Goal: Task Accomplishment & Management: Use online tool/utility

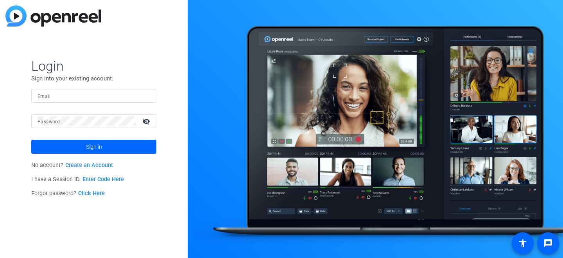
click at [71, 95] on input "Email" at bounding box center [94, 95] width 113 height 9
type input "[EMAIL_ADDRESS][DOMAIN_NAME]"
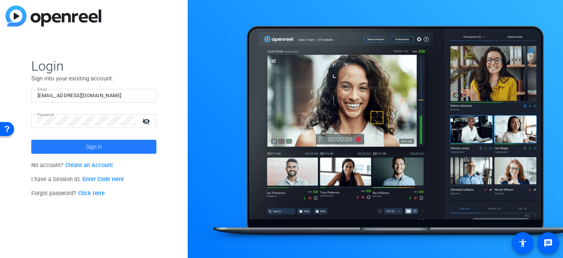
click at [95, 145] on span "Sign in" at bounding box center [94, 147] width 16 height 20
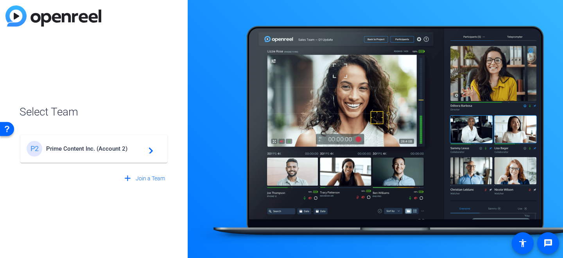
click at [95, 145] on span "Prime Content Inc. (Account 2)" at bounding box center [95, 148] width 98 height 7
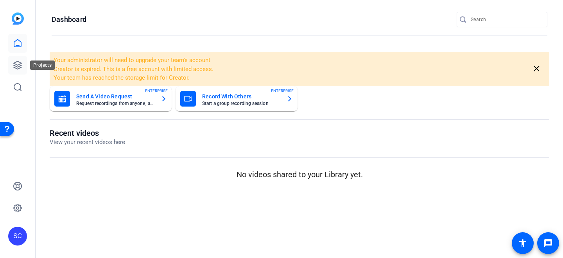
click at [18, 64] on icon at bounding box center [17, 65] width 9 height 9
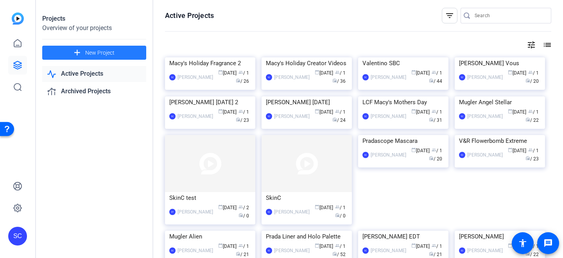
click at [117, 52] on span at bounding box center [94, 52] width 104 height 19
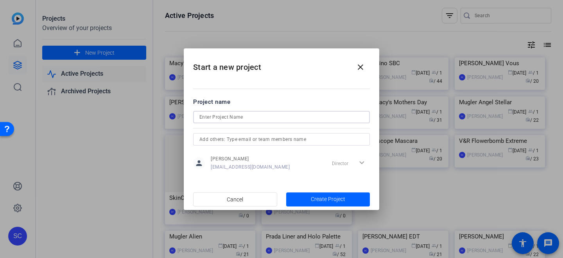
click at [235, 118] on input at bounding box center [281, 117] width 164 height 9
type input "Macys Holiday: Men's"
click at [317, 199] on span "Create Project" at bounding box center [328, 199] width 34 height 8
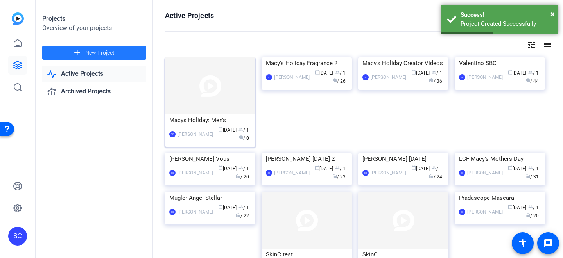
click at [227, 105] on img at bounding box center [210, 85] width 90 height 57
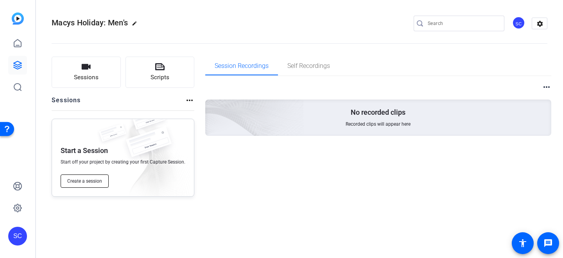
click at [82, 182] on span "Create a session" at bounding box center [84, 181] width 35 height 6
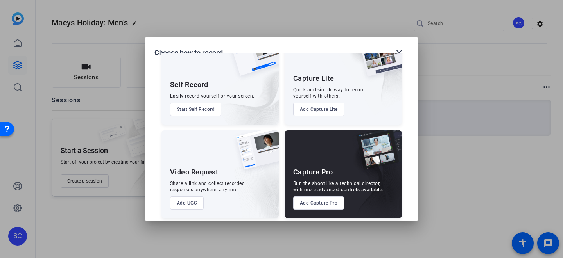
scroll to position [37, 0]
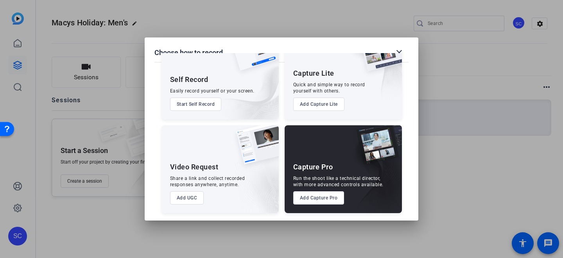
click at [320, 195] on button "Add Capture Pro" at bounding box center [318, 197] width 51 height 13
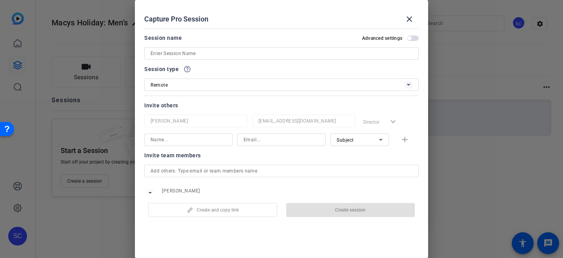
click at [198, 53] on input at bounding box center [281, 53] width 262 height 9
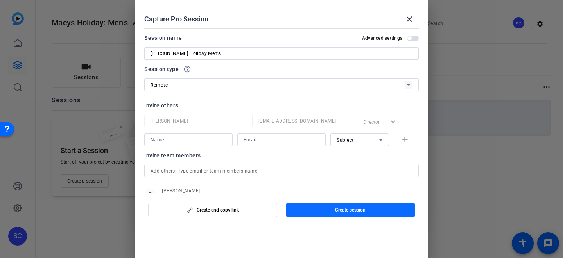
type input "[PERSON_NAME] Holiday Men's"
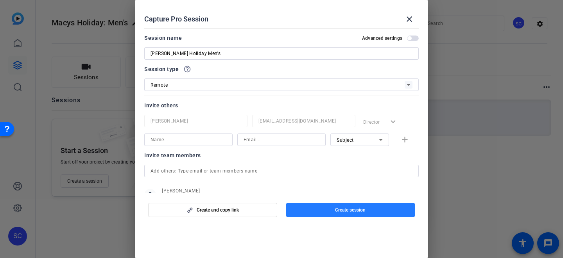
click at [347, 207] on span "Create session" at bounding box center [350, 210] width 30 height 6
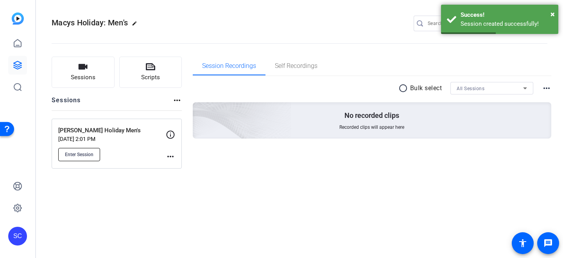
click at [80, 148] on button "Enter Session" at bounding box center [79, 154] width 42 height 13
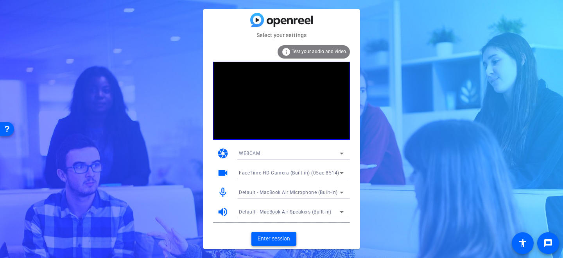
click at [277, 240] on span "Enter session" at bounding box center [273, 239] width 32 height 8
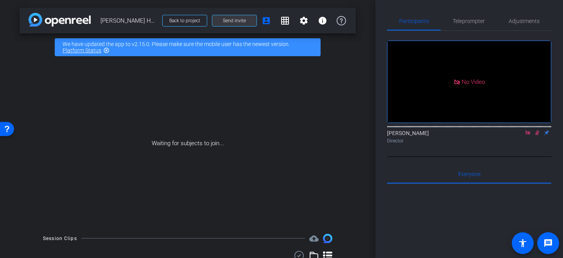
click at [240, 21] on span "Send invite" at bounding box center [234, 21] width 23 height 6
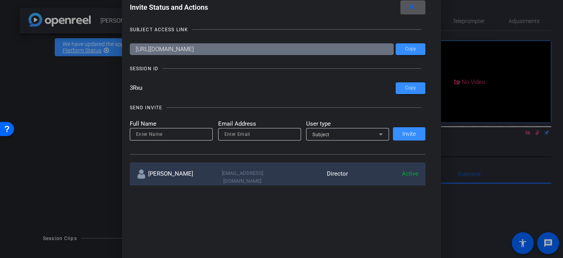
click at [160, 135] on input at bounding box center [171, 134] width 70 height 9
type input "[PERSON_NAME]"
click at [236, 138] on input "email" at bounding box center [259, 134] width 70 height 9
paste input "[PERSON_NAME][EMAIL_ADDRESS][PERSON_NAME][DOMAIN_NAME]"
type input "[PERSON_NAME][EMAIL_ADDRESS][PERSON_NAME][DOMAIN_NAME]"
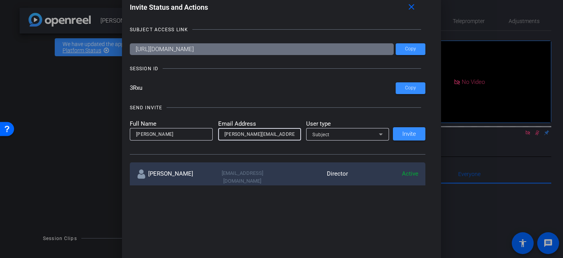
click at [339, 133] on div "Subject" at bounding box center [345, 135] width 66 height 10
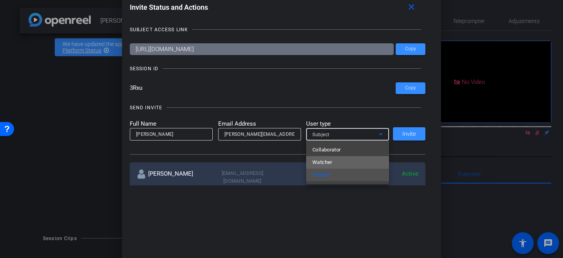
click at [318, 163] on span "Watcher" at bounding box center [322, 162] width 20 height 9
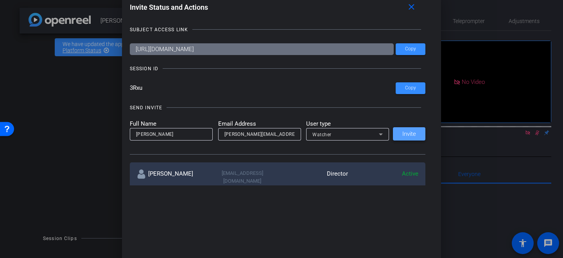
click at [407, 132] on span "Invite" at bounding box center [409, 134] width 14 height 6
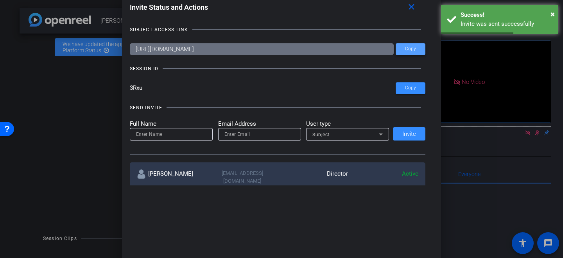
click at [409, 46] on span "Copy" at bounding box center [410, 49] width 11 height 6
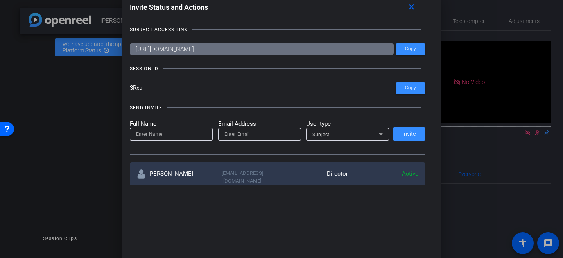
drag, startPoint x: 147, startPoint y: 87, endPoint x: 125, endPoint y: 86, distance: 21.9
click at [125, 86] on div "Invite Status and Actions close SUBJECT ACCESS LINK [URL][DOMAIN_NAME] Copy SES…" at bounding box center [281, 93] width 319 height 201
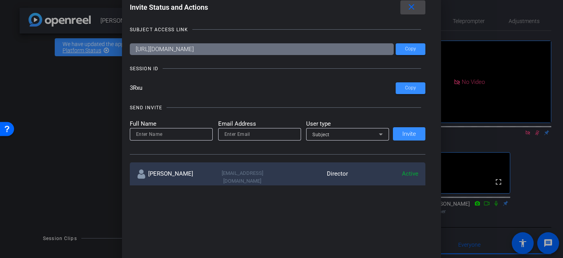
click at [412, 7] on mat-icon "close" at bounding box center [411, 7] width 10 height 10
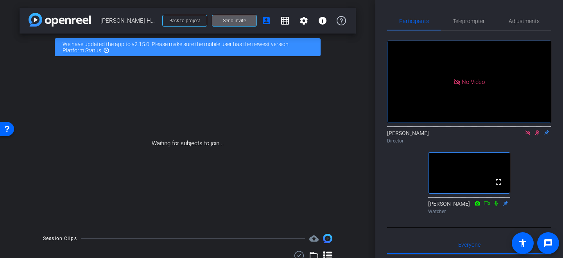
click at [535, 136] on icon at bounding box center [537, 132] width 6 height 5
click at [527, 136] on icon at bounding box center [527, 132] width 6 height 5
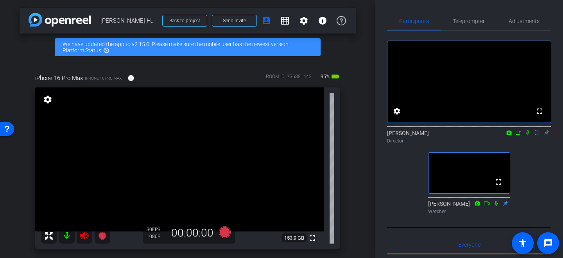
click at [85, 238] on icon at bounding box center [84, 235] width 9 height 9
click at [517, 24] on span "Adjustments" at bounding box center [523, 21] width 31 height 19
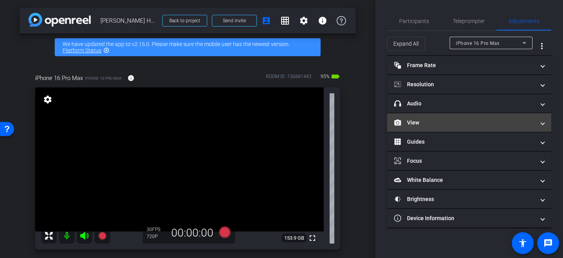
click at [421, 124] on mat-panel-title "View" at bounding box center [464, 123] width 141 height 8
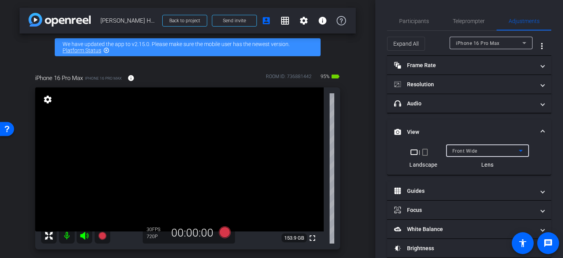
click at [481, 151] on div "Front Wide" at bounding box center [485, 151] width 66 height 10
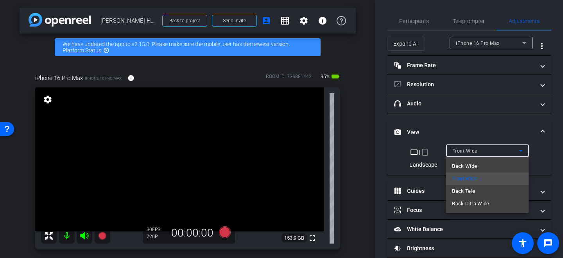
click at [472, 164] on span "Back Wide" at bounding box center [464, 166] width 25 height 9
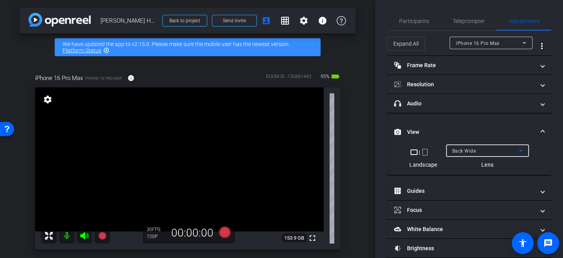
click at [425, 150] on mat-icon "crop_portrait" at bounding box center [424, 152] width 9 height 9
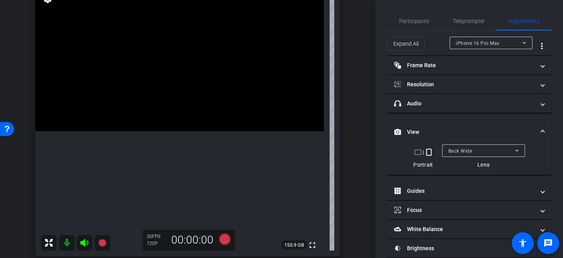
scroll to position [105, 0]
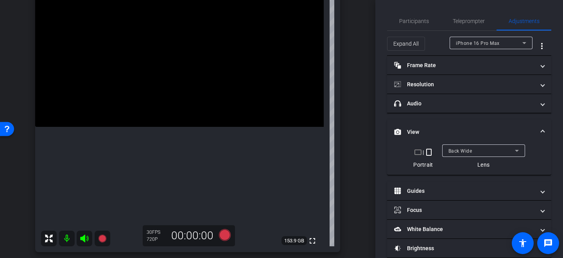
click at [160, 81] on video at bounding box center [179, 55] width 288 height 144
click at [166, 94] on video at bounding box center [179, 55] width 288 height 144
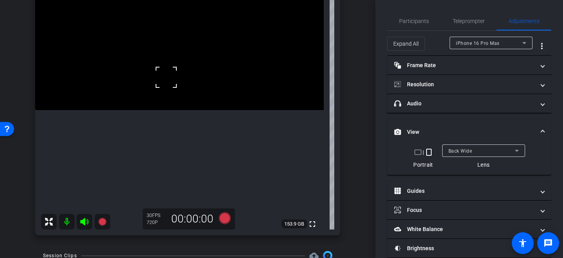
scroll to position [121, 0]
click at [173, 74] on video at bounding box center [179, 39] width 288 height 144
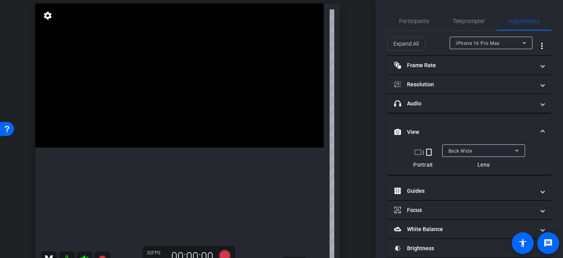
scroll to position [86, 0]
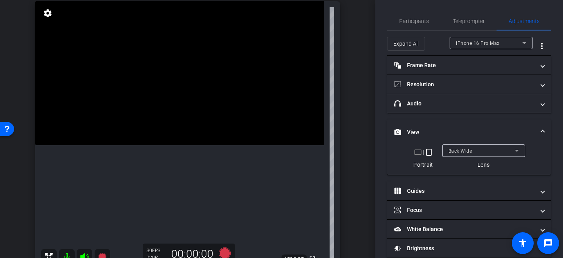
click at [174, 111] on video at bounding box center [179, 73] width 288 height 144
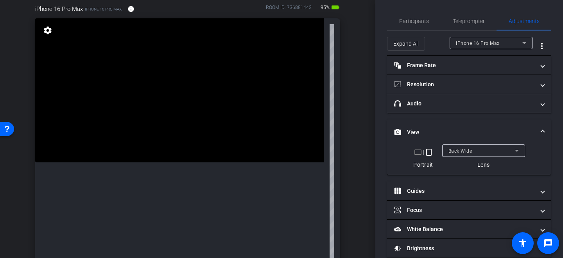
scroll to position [67, 0]
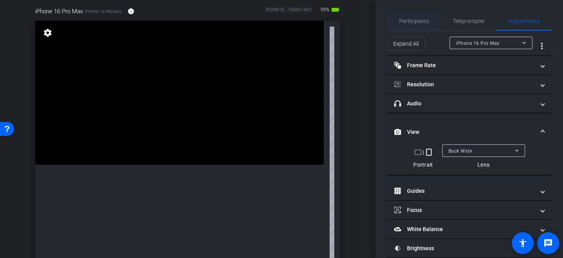
click at [417, 21] on span "Participants" at bounding box center [414, 20] width 30 height 5
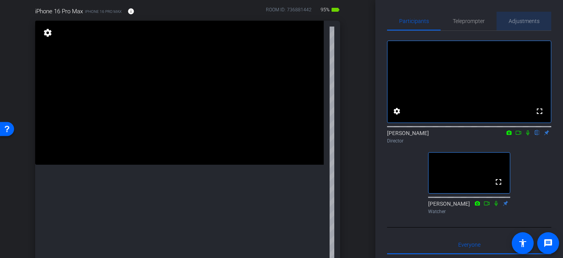
click at [524, 21] on span "Adjustments" at bounding box center [523, 20] width 31 height 5
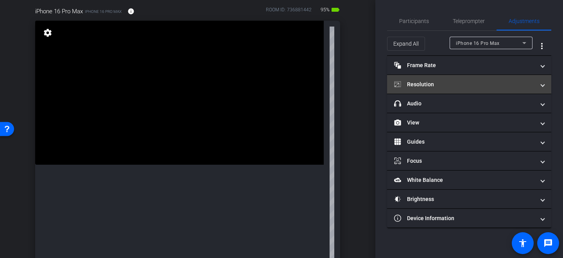
click at [456, 88] on mat-panel-title "Resolution" at bounding box center [464, 84] width 141 height 8
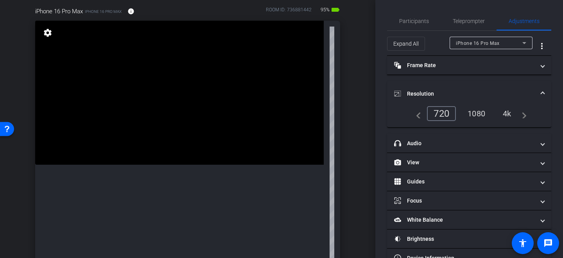
click at [510, 114] on div "4k" at bounding box center [507, 113] width 20 height 13
click at [177, 116] on video at bounding box center [179, 93] width 288 height 144
click at [505, 115] on div "4k" at bounding box center [504, 113] width 23 height 15
click at [181, 116] on div at bounding box center [178, 116] width 20 height 20
click at [178, 136] on video at bounding box center [179, 93] width 288 height 144
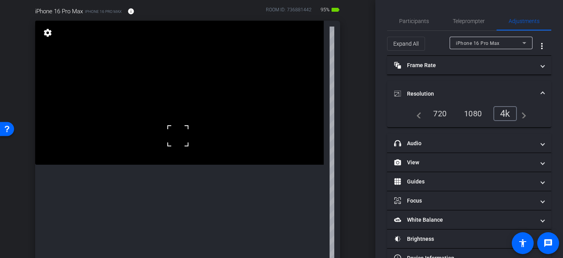
click at [178, 136] on div at bounding box center [178, 136] width 20 height 20
click at [179, 118] on video at bounding box center [179, 93] width 288 height 144
click at [174, 132] on video at bounding box center [179, 93] width 288 height 144
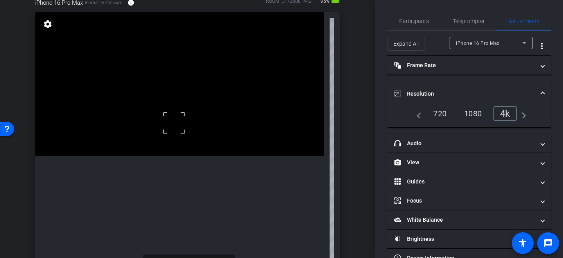
click at [185, 114] on video at bounding box center [179, 84] width 288 height 144
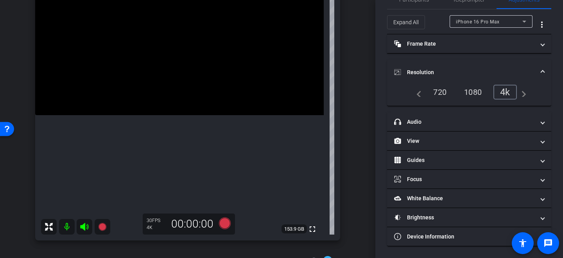
scroll to position [0, 0]
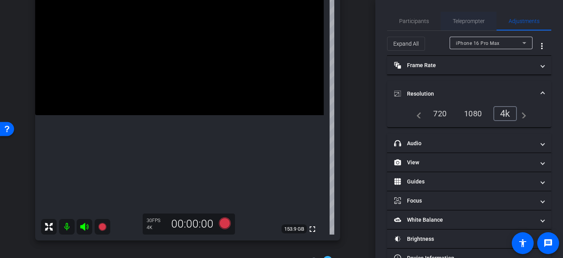
click at [467, 20] on span "Teleprompter" at bounding box center [468, 20] width 32 height 5
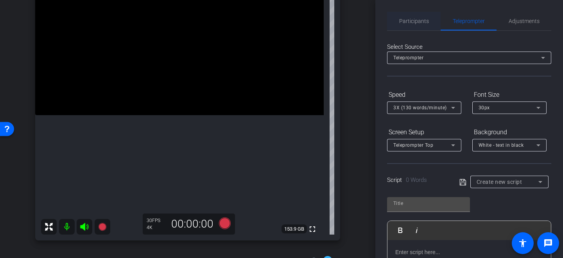
click at [408, 20] on span "Participants" at bounding box center [414, 20] width 30 height 5
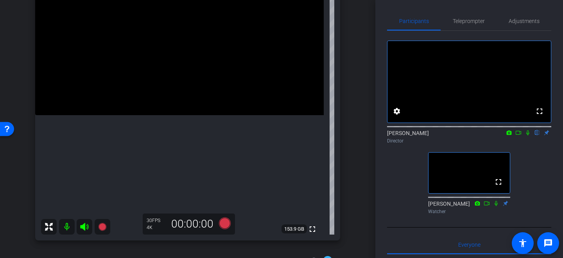
click at [518, 136] on icon at bounding box center [518, 132] width 6 height 5
click at [164, 75] on video at bounding box center [179, 43] width 288 height 144
click at [150, 82] on video at bounding box center [179, 43] width 288 height 144
click at [173, 87] on video at bounding box center [179, 43] width 288 height 144
click at [179, 73] on video at bounding box center [179, 43] width 288 height 144
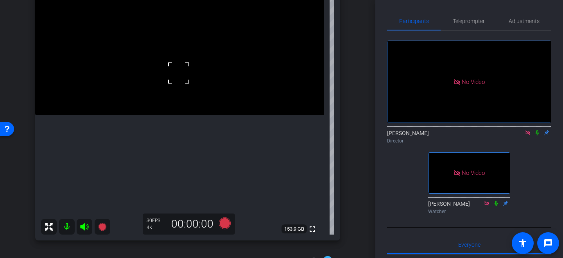
click at [173, 68] on div at bounding box center [179, 73] width 20 height 20
click at [225, 222] on icon at bounding box center [225, 224] width 12 height 12
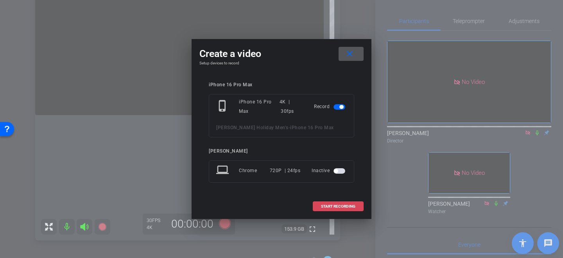
click at [339, 205] on span "START RECORDING" at bounding box center [338, 207] width 34 height 4
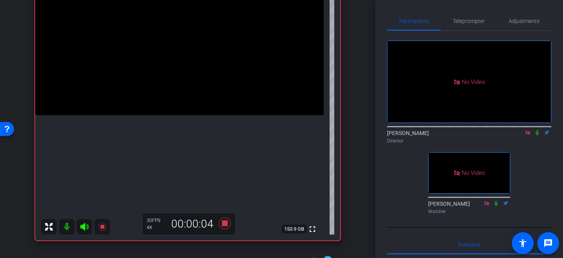
click at [497, 206] on icon at bounding box center [496, 203] width 6 height 5
click at [185, 68] on video at bounding box center [179, 43] width 288 height 144
click at [184, 74] on video at bounding box center [179, 43] width 288 height 144
click at [180, 73] on video at bounding box center [179, 43] width 288 height 144
click at [190, 73] on video at bounding box center [179, 43] width 288 height 144
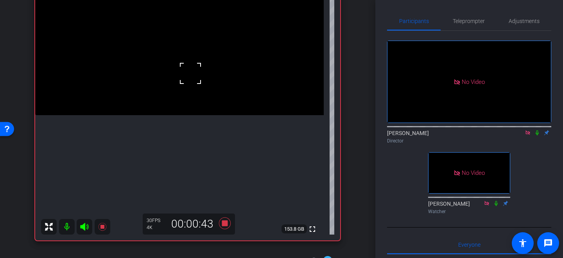
click at [193, 72] on div at bounding box center [191, 74] width 20 height 20
click at [199, 69] on video at bounding box center [179, 43] width 288 height 144
click at [191, 61] on div at bounding box center [199, 69] width 20 height 20
click at [198, 61] on video at bounding box center [179, 43] width 288 height 144
click at [185, 59] on video at bounding box center [179, 43] width 288 height 144
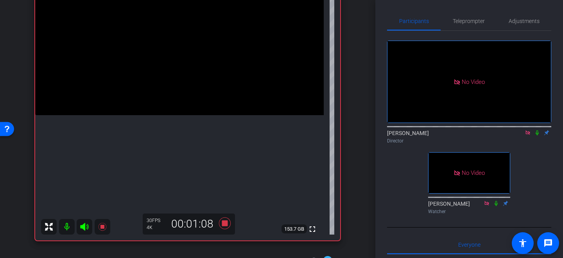
click at [184, 75] on video at bounding box center [179, 43] width 288 height 144
click at [182, 63] on video at bounding box center [179, 43] width 288 height 144
click at [182, 63] on div at bounding box center [182, 64] width 20 height 20
click at [182, 63] on video at bounding box center [179, 43] width 288 height 144
click at [191, 58] on video at bounding box center [179, 43] width 288 height 144
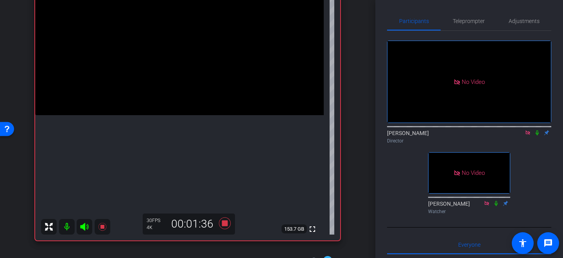
click at [187, 55] on video at bounding box center [179, 43] width 288 height 144
click at [189, 55] on div at bounding box center [187, 56] width 20 height 20
click at [177, 46] on span at bounding box center [177, 46] width 0 height 0
click at [197, 61] on video at bounding box center [179, 43] width 288 height 144
click at [179, 60] on video at bounding box center [179, 43] width 288 height 144
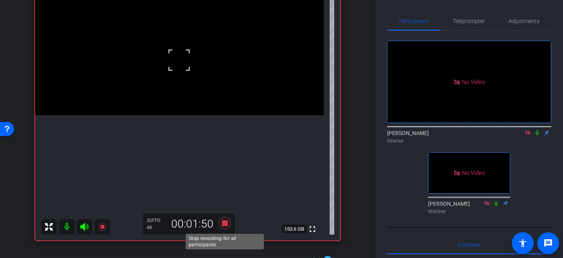
click at [225, 224] on icon at bounding box center [225, 224] width 12 height 12
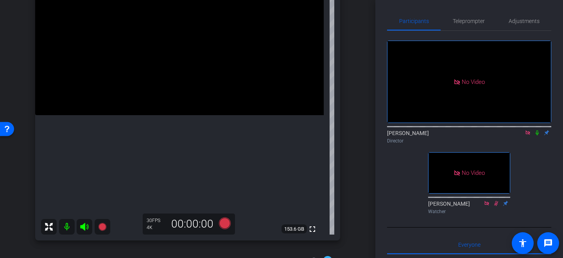
click at [162, 60] on video at bounding box center [179, 43] width 288 height 144
click at [226, 225] on icon at bounding box center [225, 224] width 12 height 12
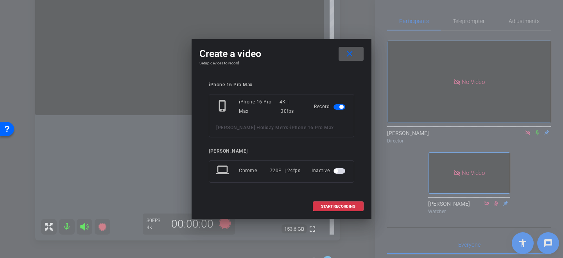
click at [353, 57] on mat-icon "close" at bounding box center [350, 54] width 10 height 10
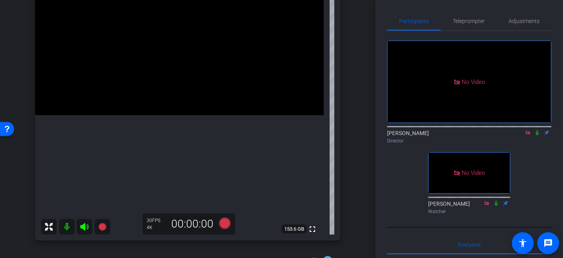
click at [495, 206] on icon at bounding box center [495, 203] width 3 height 5
click at [495, 206] on icon at bounding box center [496, 203] width 6 height 5
click at [496, 206] on icon at bounding box center [496, 203] width 4 height 5
click at [182, 73] on video at bounding box center [179, 43] width 288 height 144
click at [226, 223] on icon at bounding box center [225, 224] width 12 height 12
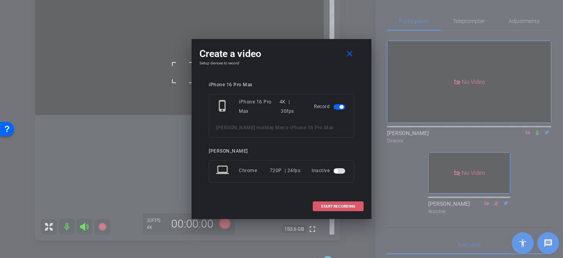
click at [340, 203] on span at bounding box center [338, 206] width 50 height 19
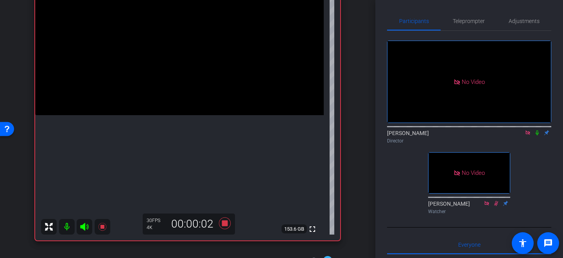
click at [182, 87] on video at bounding box center [179, 43] width 288 height 144
click at [183, 72] on video at bounding box center [179, 43] width 288 height 144
click at [226, 223] on icon at bounding box center [225, 224] width 12 height 12
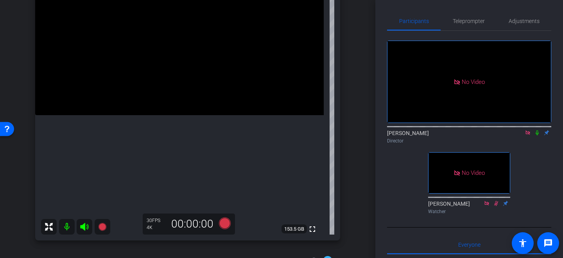
click at [192, 73] on video at bounding box center [179, 43] width 288 height 144
click at [175, 70] on video at bounding box center [179, 43] width 288 height 144
click at [224, 225] on icon at bounding box center [225, 224] width 12 height 12
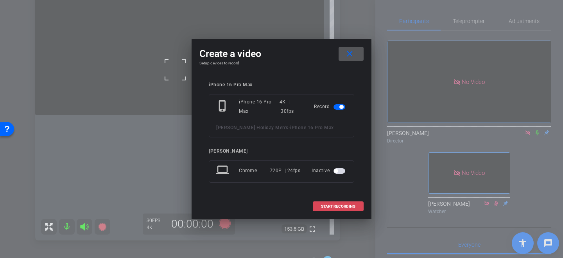
click at [324, 207] on span "START RECORDING" at bounding box center [338, 207] width 34 height 4
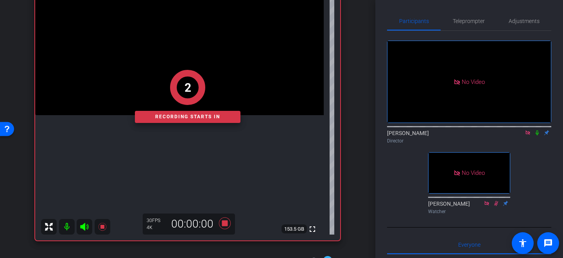
click at [192, 54] on div "2 Recording starts in" at bounding box center [187, 96] width 305 height 288
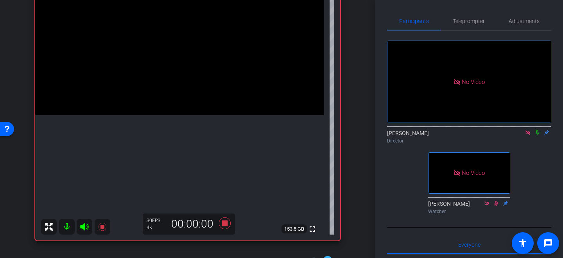
click at [193, 63] on video at bounding box center [179, 43] width 288 height 144
click at [182, 65] on video at bounding box center [179, 43] width 288 height 144
click at [197, 94] on video at bounding box center [179, 43] width 288 height 144
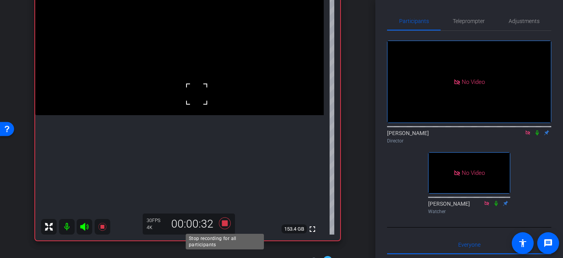
click at [224, 222] on icon at bounding box center [225, 224] width 12 height 12
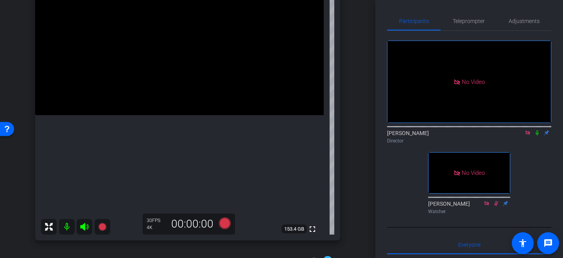
click at [170, 63] on video at bounding box center [179, 43] width 288 height 144
click at [180, 76] on video at bounding box center [179, 43] width 288 height 144
click at [150, 79] on video at bounding box center [179, 43] width 288 height 144
click at [159, 80] on div at bounding box center [150, 79] width 20 height 20
click at [166, 80] on video at bounding box center [179, 43] width 288 height 144
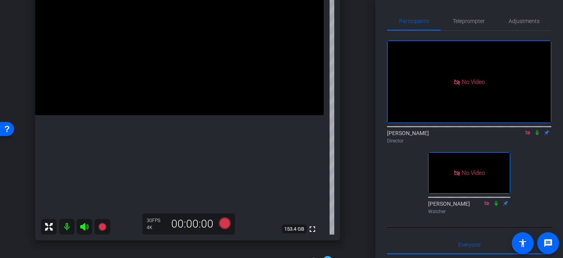
click at [172, 79] on video at bounding box center [179, 43] width 288 height 144
click at [175, 73] on div at bounding box center [173, 80] width 20 height 20
click at [178, 72] on div at bounding box center [173, 80] width 20 height 20
click at [169, 70] on video at bounding box center [179, 43] width 288 height 144
click at [174, 80] on video at bounding box center [179, 43] width 288 height 144
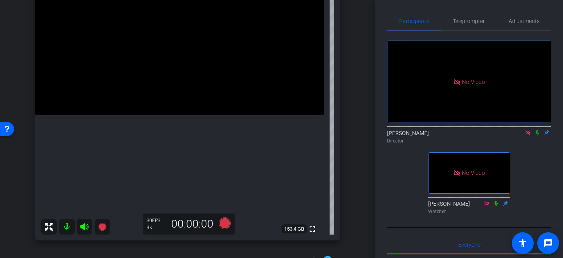
click at [174, 80] on video at bounding box center [179, 43] width 288 height 144
click at [172, 79] on video at bounding box center [179, 43] width 288 height 144
click at [179, 80] on div at bounding box center [173, 79] width 20 height 20
click at [177, 74] on div at bounding box center [173, 79] width 20 height 20
click at [172, 71] on video at bounding box center [179, 43] width 288 height 144
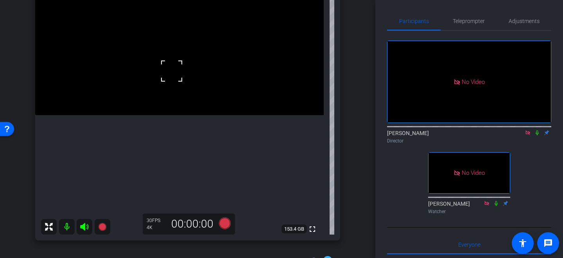
click at [175, 72] on div at bounding box center [172, 71] width 20 height 20
click at [179, 72] on div at bounding box center [172, 71] width 20 height 20
click at [179, 70] on div at bounding box center [172, 71] width 20 height 20
click at [227, 222] on icon at bounding box center [225, 224] width 12 height 12
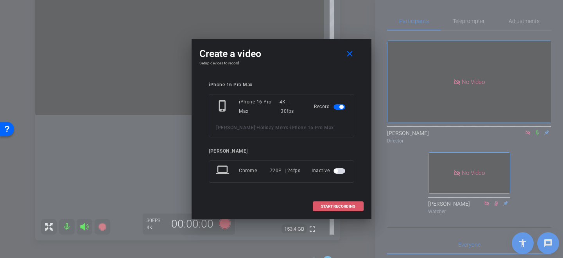
click at [338, 208] on span "START RECORDING" at bounding box center [338, 207] width 34 height 4
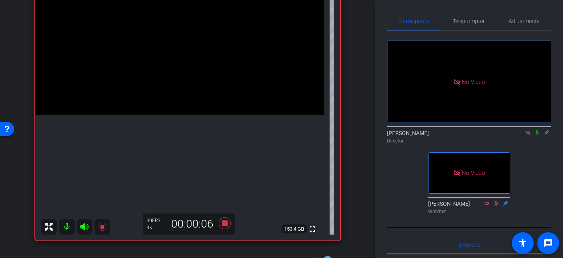
click at [196, 57] on video at bounding box center [179, 43] width 288 height 144
click at [189, 55] on div at bounding box center [196, 58] width 20 height 20
click at [181, 60] on video at bounding box center [179, 43] width 288 height 144
click at [181, 60] on div at bounding box center [181, 60] width 20 height 20
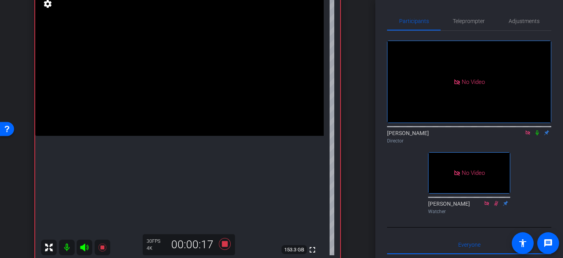
scroll to position [93, 0]
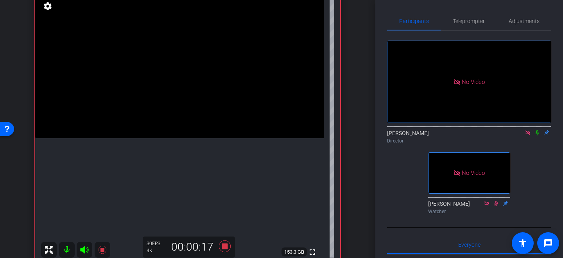
click at [182, 92] on video at bounding box center [179, 66] width 288 height 144
click at [179, 71] on video at bounding box center [179, 66] width 288 height 144
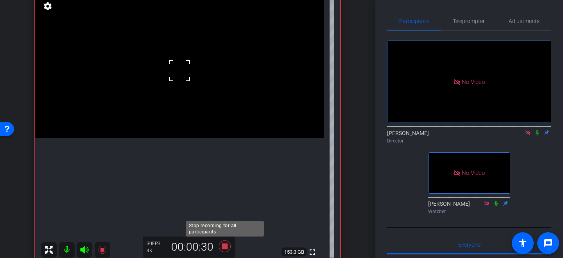
click at [224, 246] on icon at bounding box center [225, 247] width 12 height 12
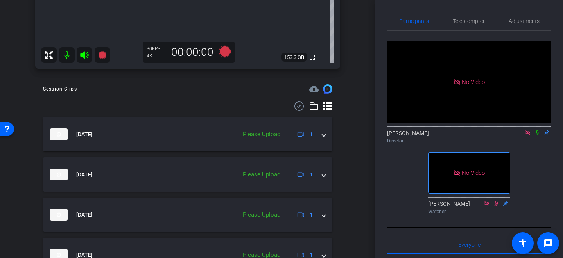
scroll to position [288, 0]
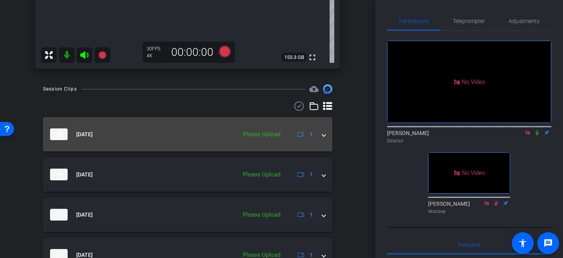
click at [324, 134] on span at bounding box center [323, 134] width 3 height 8
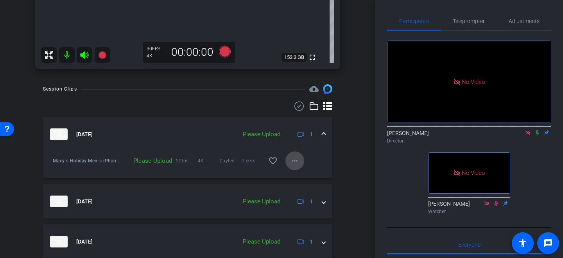
click at [293, 159] on mat-icon "more_horiz" at bounding box center [294, 160] width 9 height 9
click at [294, 176] on span "Upload" at bounding box center [306, 177] width 31 height 9
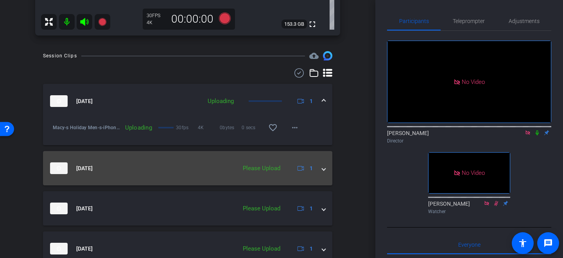
scroll to position [333, 0]
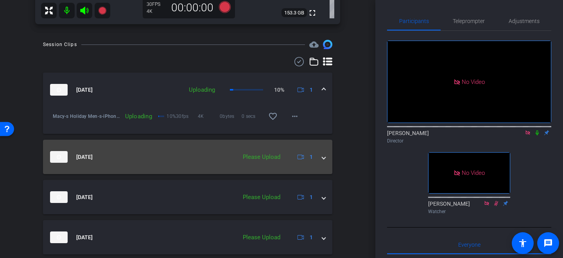
click at [324, 156] on span at bounding box center [323, 157] width 3 height 8
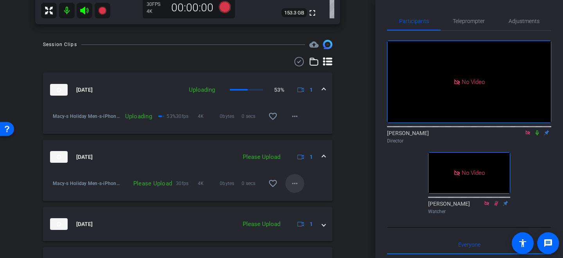
click at [294, 182] on mat-icon "more_horiz" at bounding box center [294, 183] width 9 height 9
click at [298, 198] on span "Upload" at bounding box center [306, 199] width 31 height 9
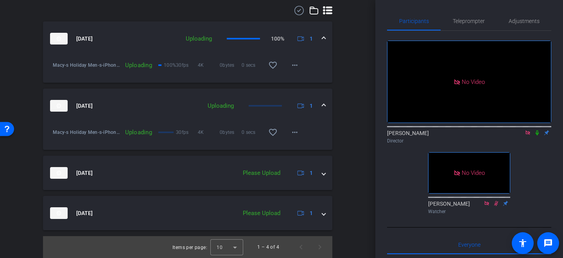
scroll to position [383, 0]
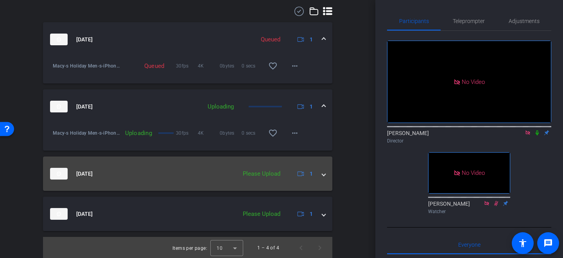
click at [325, 174] on span at bounding box center [323, 174] width 3 height 8
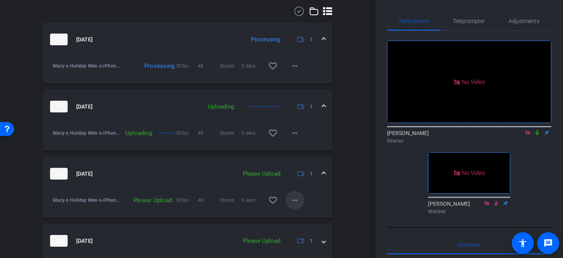
click at [293, 201] on mat-icon "more_horiz" at bounding box center [294, 200] width 9 height 9
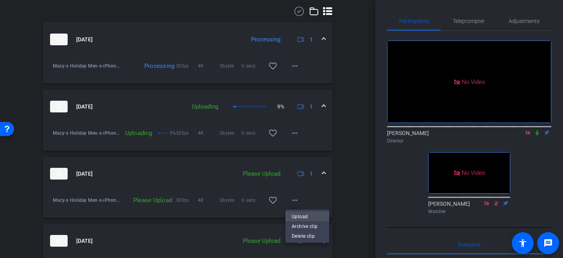
click at [296, 212] on span "Upload" at bounding box center [306, 216] width 31 height 9
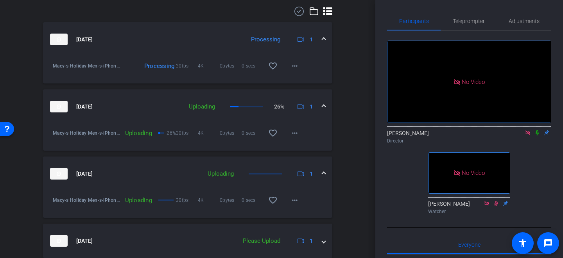
scroll to position [411, 0]
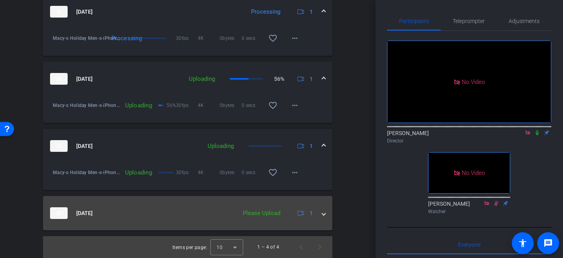
click at [323, 215] on span at bounding box center [323, 213] width 3 height 8
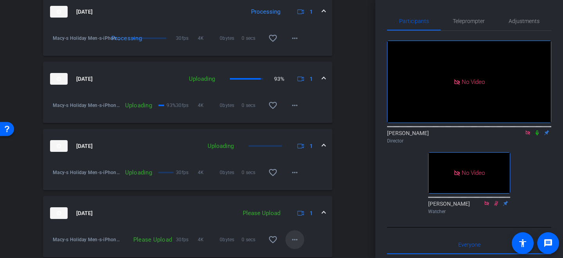
click at [291, 240] on mat-icon "more_horiz" at bounding box center [294, 239] width 9 height 9
click at [297, 202] on span "Upload" at bounding box center [306, 204] width 31 height 9
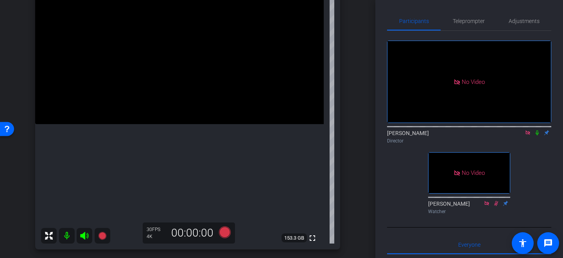
scroll to position [116, 0]
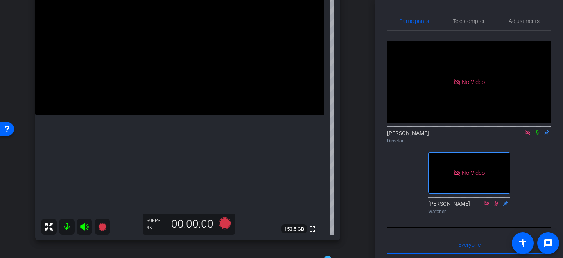
click at [186, 64] on video at bounding box center [179, 43] width 288 height 144
click at [174, 70] on video at bounding box center [179, 43] width 288 height 144
click at [225, 224] on icon at bounding box center [225, 224] width 12 height 12
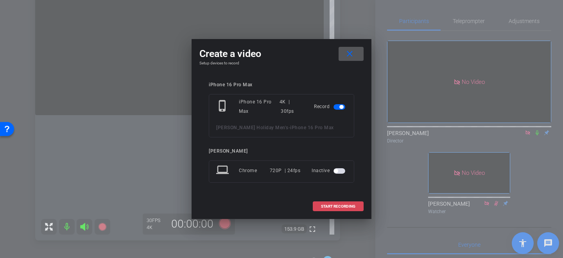
click at [330, 205] on span "START RECORDING" at bounding box center [338, 207] width 34 height 4
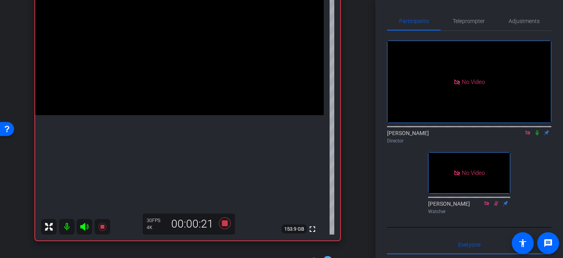
click at [177, 88] on video at bounding box center [179, 43] width 288 height 144
click at [176, 79] on div at bounding box center [177, 88] width 20 height 20
click at [184, 63] on video at bounding box center [179, 43] width 288 height 144
click at [177, 76] on video at bounding box center [179, 43] width 288 height 144
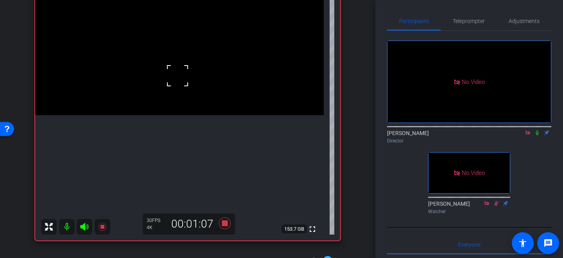
click at [186, 71] on div at bounding box center [178, 76] width 20 height 20
click at [188, 55] on video at bounding box center [179, 43] width 288 height 144
click at [226, 226] on icon at bounding box center [225, 224] width 12 height 12
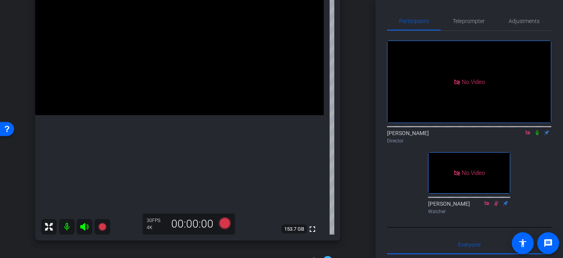
click at [180, 82] on video at bounding box center [179, 43] width 288 height 144
click at [180, 82] on div at bounding box center [180, 83] width 20 height 20
click at [168, 73] on video at bounding box center [179, 43] width 288 height 144
click at [172, 70] on video at bounding box center [179, 43] width 288 height 144
click at [153, 82] on video at bounding box center [179, 43] width 288 height 144
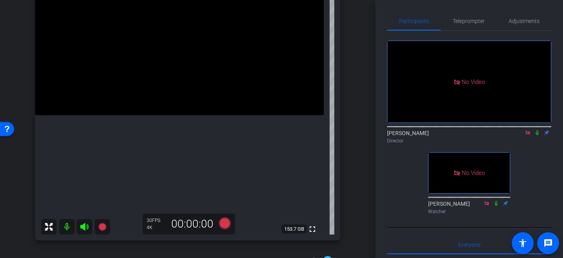
click at [167, 69] on video at bounding box center [179, 43] width 288 height 144
click at [167, 69] on div at bounding box center [167, 69] width 20 height 20
click at [225, 223] on icon at bounding box center [225, 224] width 12 height 12
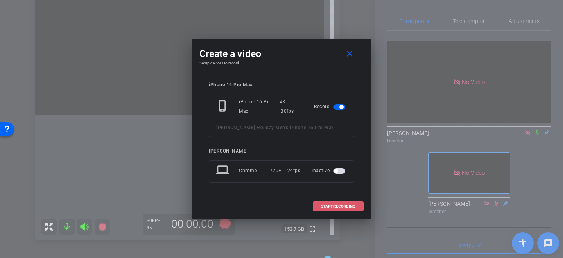
click at [343, 205] on span "START RECORDING" at bounding box center [338, 207] width 34 height 4
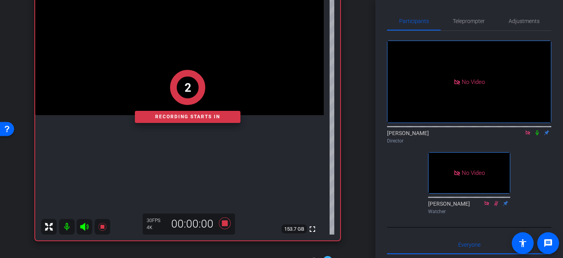
click at [193, 45] on div "2 Recording starts in" at bounding box center [187, 96] width 305 height 288
click at [176, 56] on div "1 Recording starts in" at bounding box center [187, 96] width 305 height 288
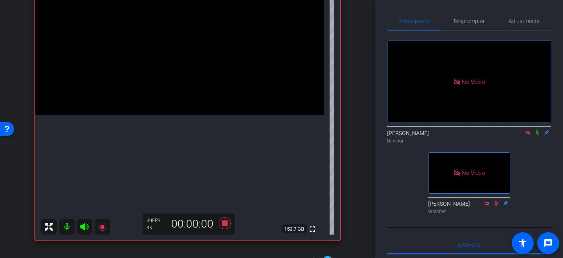
click at [177, 59] on video at bounding box center [179, 43] width 288 height 144
click at [181, 73] on video at bounding box center [179, 43] width 288 height 144
click at [181, 73] on div at bounding box center [181, 73] width 20 height 20
click at [181, 73] on video at bounding box center [179, 43] width 288 height 144
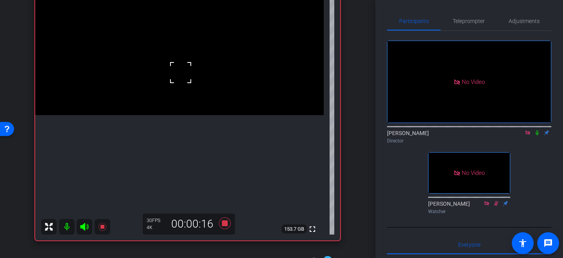
click at [181, 73] on div at bounding box center [181, 73] width 20 height 20
click at [175, 64] on video at bounding box center [179, 43] width 288 height 144
click at [177, 64] on div at bounding box center [176, 65] width 20 height 20
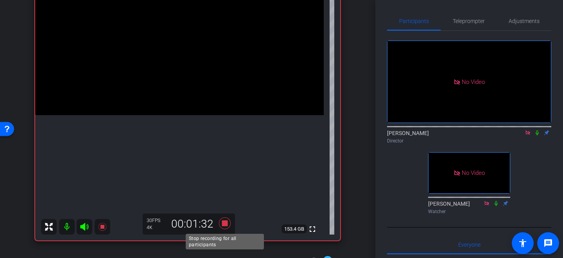
click at [225, 225] on icon at bounding box center [225, 224] width 12 height 12
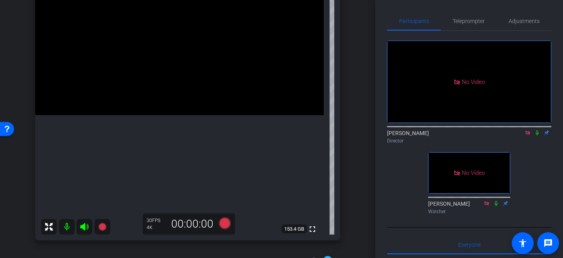
click at [183, 72] on video at bounding box center [179, 43] width 288 height 144
click at [224, 224] on icon at bounding box center [225, 224] width 12 height 12
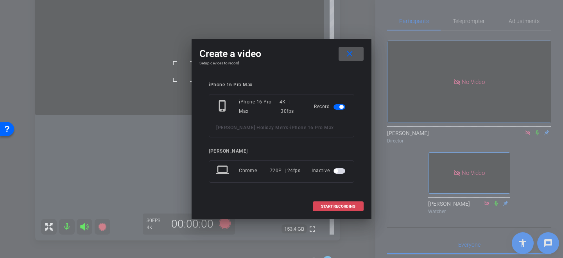
click at [322, 206] on span "START RECORDING" at bounding box center [338, 207] width 34 height 4
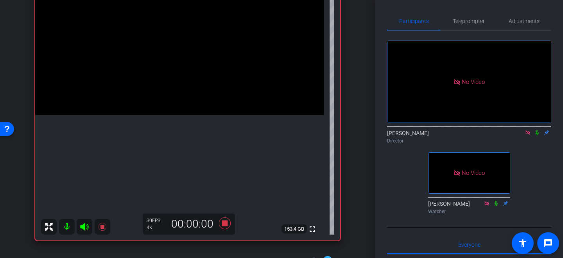
click at [174, 57] on video at bounding box center [179, 43] width 288 height 144
click at [223, 224] on icon at bounding box center [225, 224] width 12 height 12
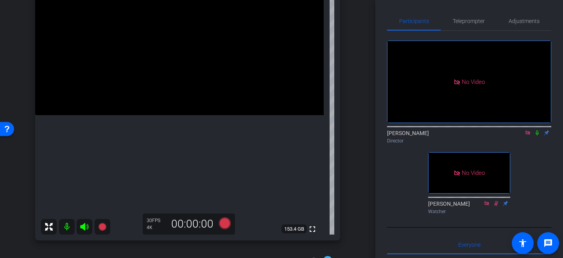
click at [205, 62] on video at bounding box center [179, 43] width 288 height 144
click at [225, 221] on icon at bounding box center [225, 224] width 12 height 12
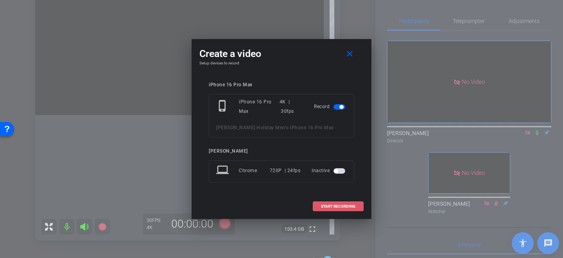
click at [331, 207] on span "START RECORDING" at bounding box center [338, 207] width 34 height 4
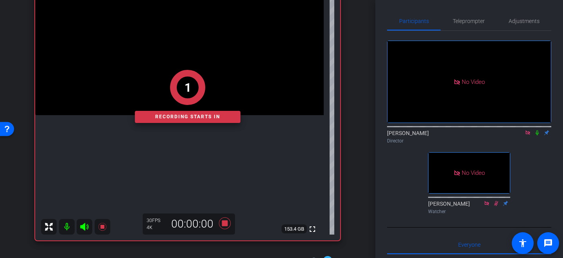
click at [189, 55] on div "1 Recording starts in" at bounding box center [187, 96] width 305 height 288
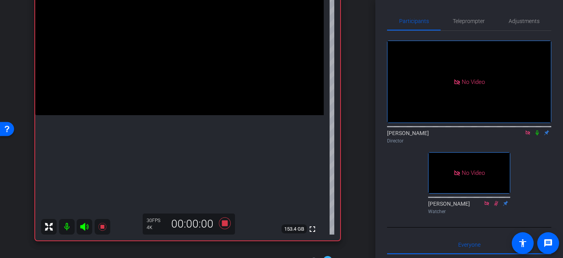
click at [190, 59] on video at bounding box center [179, 43] width 288 height 144
click at [193, 63] on div at bounding box center [191, 60] width 20 height 20
click at [181, 50] on span at bounding box center [181, 50] width 0 height 0
click at [197, 69] on video at bounding box center [179, 43] width 288 height 144
click at [190, 70] on div at bounding box center [197, 69] width 20 height 20
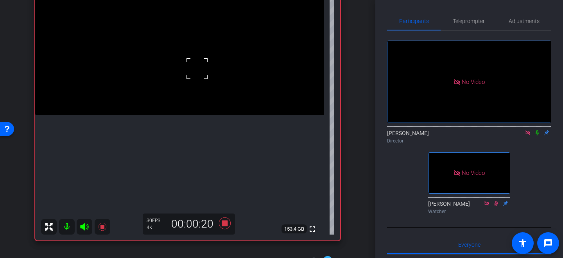
click at [193, 64] on div at bounding box center [197, 69] width 20 height 20
click at [193, 64] on video at bounding box center [179, 43] width 288 height 144
click at [199, 59] on video at bounding box center [179, 43] width 288 height 144
click at [207, 61] on video at bounding box center [179, 43] width 288 height 144
click at [192, 53] on video at bounding box center [179, 43] width 288 height 144
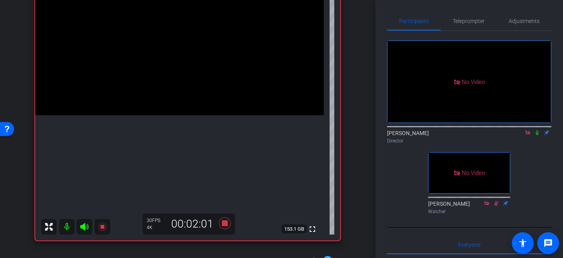
click at [166, 74] on video at bounding box center [179, 43] width 288 height 144
click at [173, 60] on video at bounding box center [179, 43] width 288 height 144
click at [185, 63] on video at bounding box center [179, 43] width 288 height 144
click at [185, 63] on div at bounding box center [185, 63] width 20 height 20
click at [224, 225] on icon at bounding box center [225, 224] width 12 height 12
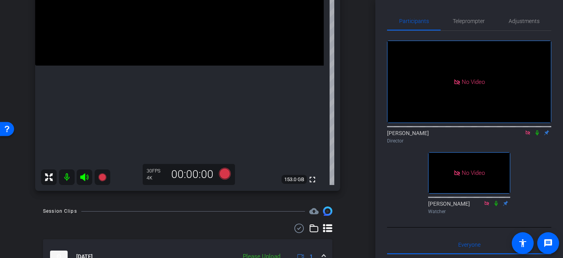
scroll to position [167, 0]
click at [224, 172] on icon at bounding box center [225, 173] width 12 height 12
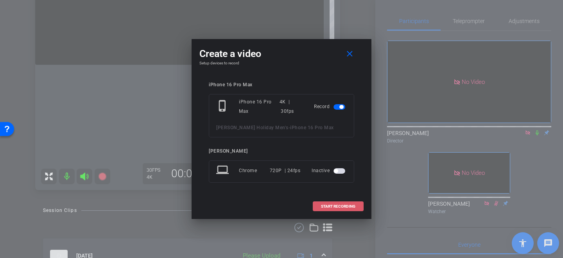
click at [325, 208] on span "START RECORDING" at bounding box center [338, 207] width 34 height 4
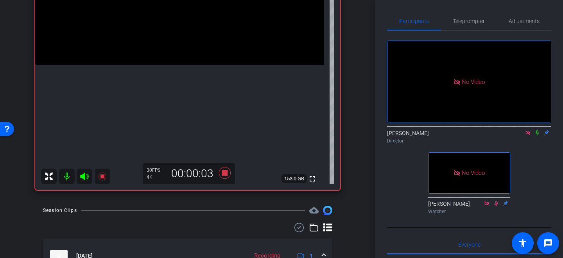
click at [182, 31] on div at bounding box center [182, 31] width 20 height 20
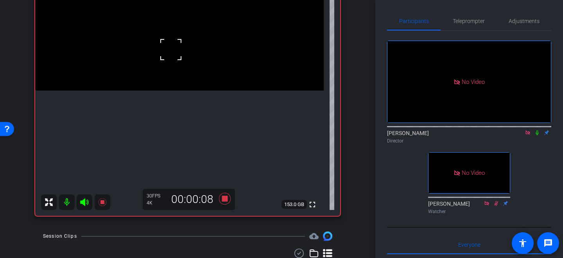
scroll to position [134, 0]
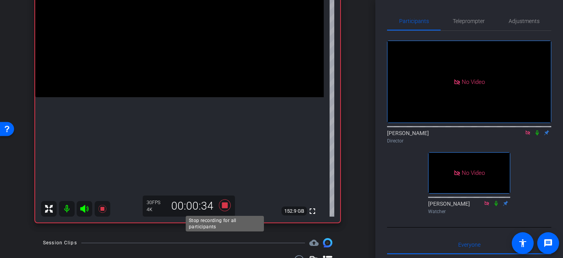
click at [223, 202] on icon at bounding box center [224, 205] width 19 height 14
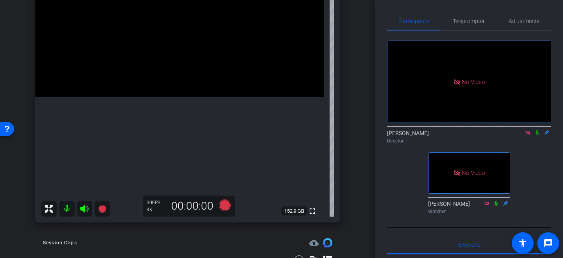
click at [189, 51] on video at bounding box center [179, 25] width 288 height 144
click at [179, 51] on video at bounding box center [179, 25] width 288 height 144
click at [188, 40] on video at bounding box center [179, 25] width 288 height 144
click at [224, 207] on icon at bounding box center [225, 206] width 12 height 12
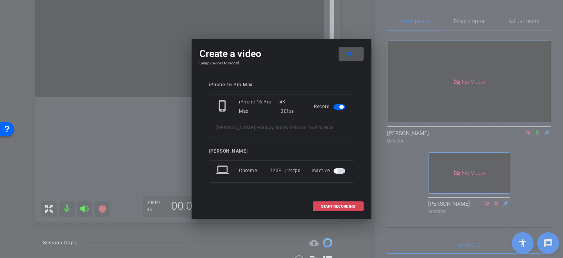
click at [348, 207] on span "START RECORDING" at bounding box center [338, 207] width 34 height 4
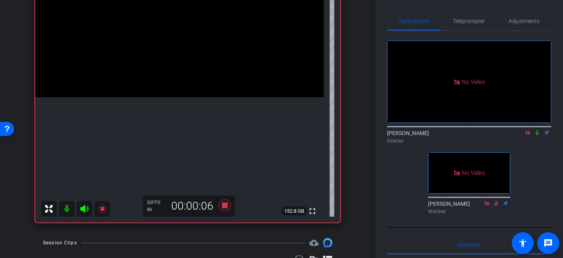
click at [188, 52] on video at bounding box center [179, 25] width 288 height 144
click at [196, 50] on video at bounding box center [179, 25] width 288 height 144
click at [211, 44] on video at bounding box center [179, 25] width 288 height 144
click at [209, 47] on div at bounding box center [211, 44] width 20 height 20
click at [225, 205] on icon at bounding box center [225, 206] width 12 height 12
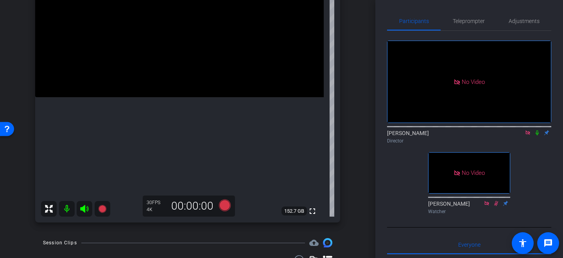
click at [188, 55] on video at bounding box center [179, 25] width 288 height 144
click at [224, 204] on icon at bounding box center [225, 206] width 12 height 12
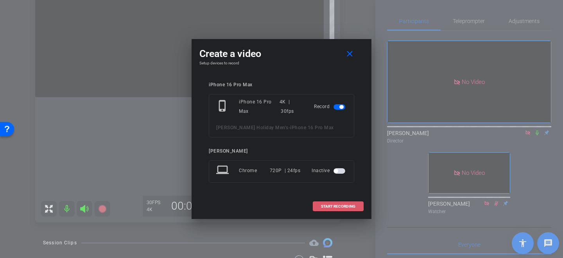
click at [337, 203] on span at bounding box center [338, 206] width 50 height 19
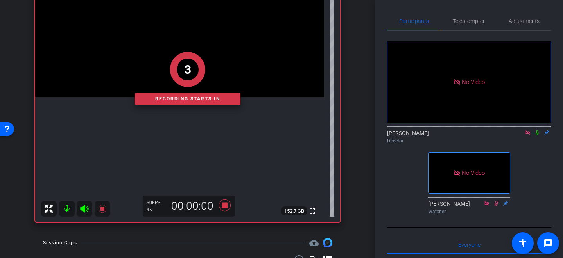
click at [206, 36] on div "3 Recording starts in" at bounding box center [187, 78] width 305 height 288
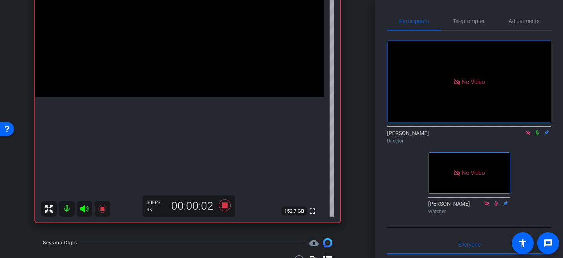
click at [225, 38] on video at bounding box center [179, 25] width 288 height 144
click at [217, 41] on div at bounding box center [226, 39] width 20 height 20
click at [201, 43] on video at bounding box center [179, 25] width 288 height 144
click at [201, 43] on div at bounding box center [201, 43] width 20 height 20
click at [193, 42] on video at bounding box center [179, 25] width 288 height 144
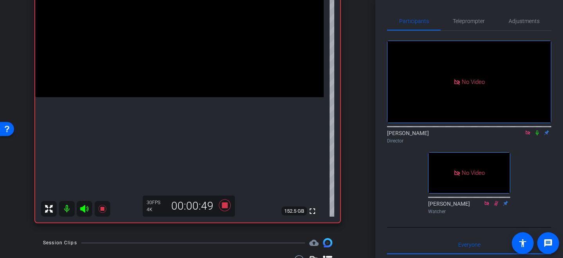
click at [207, 46] on video at bounding box center [179, 25] width 288 height 144
click at [227, 205] on icon at bounding box center [225, 206] width 12 height 12
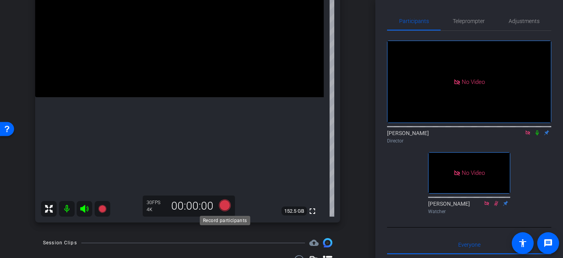
click at [223, 205] on icon at bounding box center [225, 206] width 12 height 12
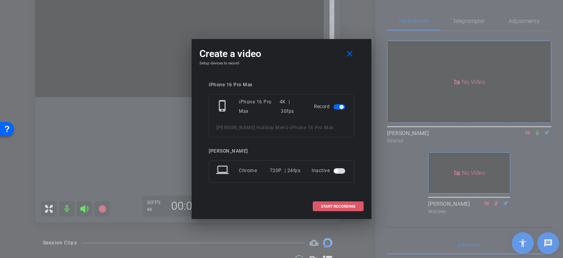
click at [333, 209] on span "START RECORDING" at bounding box center [338, 207] width 34 height 4
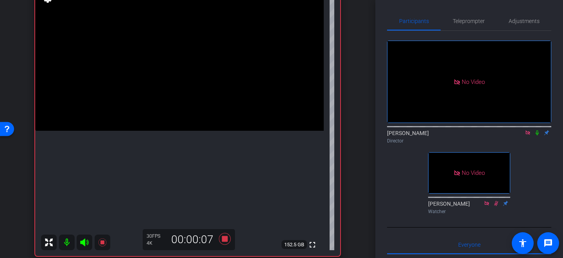
scroll to position [97, 0]
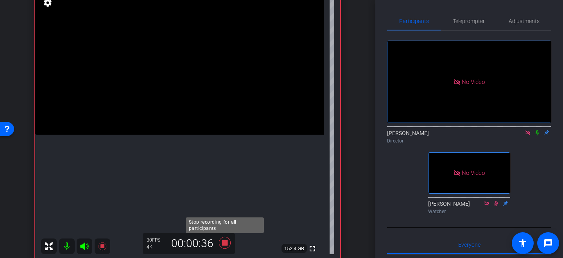
click at [226, 243] on icon at bounding box center [225, 243] width 12 height 12
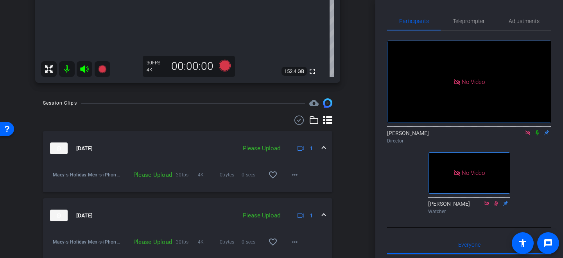
scroll to position [277, 0]
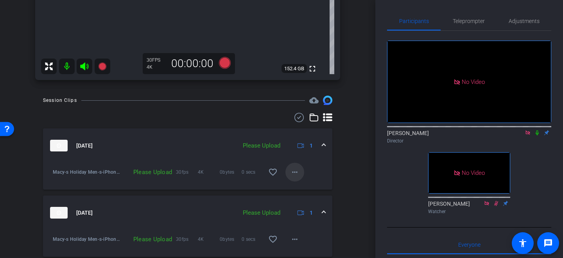
click at [298, 171] on mat-icon "more_horiz" at bounding box center [294, 172] width 9 height 9
click at [296, 186] on span "Upload" at bounding box center [306, 188] width 31 height 9
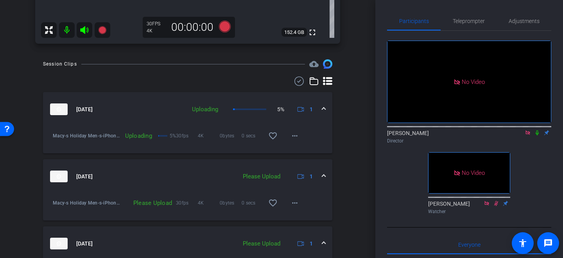
scroll to position [316, 0]
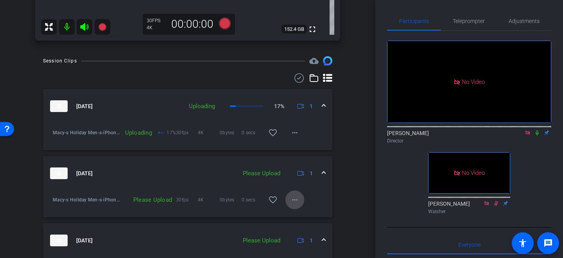
click at [293, 198] on mat-icon "more_horiz" at bounding box center [294, 199] width 9 height 9
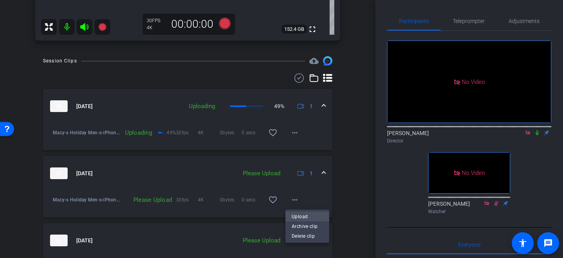
click at [294, 216] on span "Upload" at bounding box center [306, 216] width 31 height 9
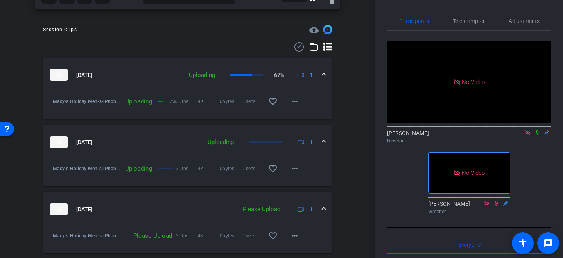
scroll to position [354, 0]
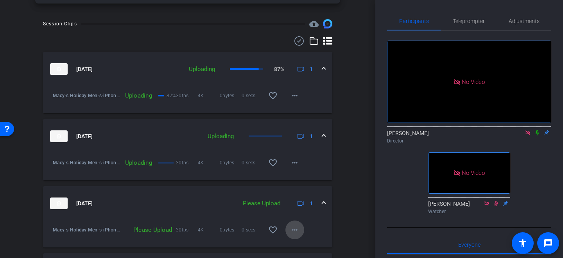
click at [298, 230] on mat-icon "more_horiz" at bounding box center [294, 229] width 9 height 9
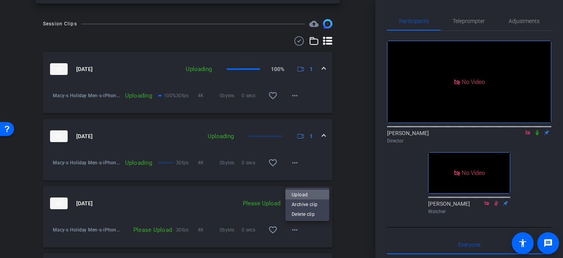
click at [304, 194] on span "Upload" at bounding box center [306, 194] width 31 height 9
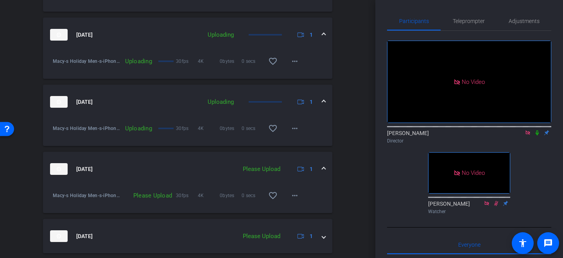
scroll to position [456, 0]
click at [294, 192] on mat-icon "more_horiz" at bounding box center [294, 195] width 9 height 9
click at [298, 211] on span "Upload" at bounding box center [306, 211] width 31 height 9
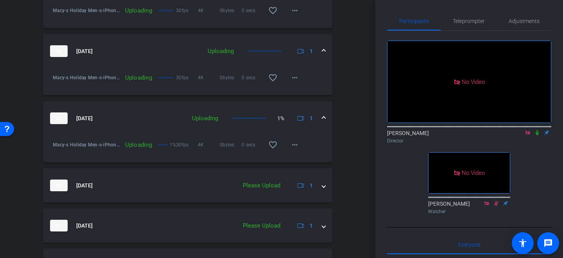
scroll to position [510, 0]
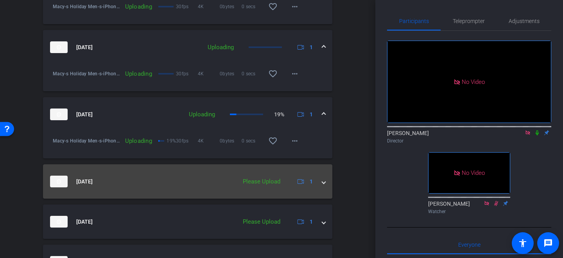
click at [327, 183] on mat-expansion-panel-header "[DATE] Please Upload 1" at bounding box center [187, 181] width 289 height 34
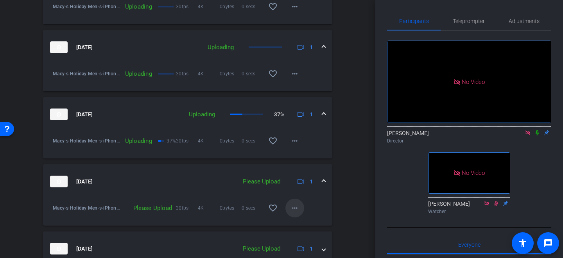
click at [291, 208] on mat-icon "more_horiz" at bounding box center [294, 208] width 9 height 9
click at [302, 223] on span "Upload" at bounding box center [306, 224] width 31 height 9
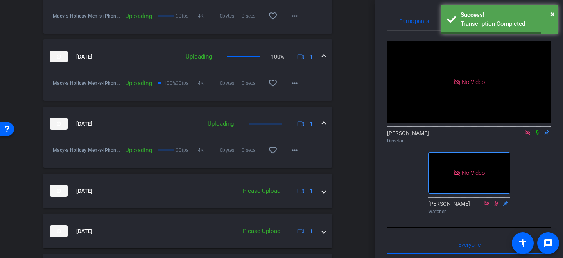
scroll to position [569, 0]
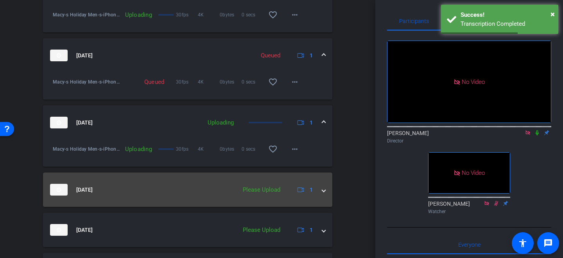
click at [324, 192] on span at bounding box center [323, 190] width 3 height 8
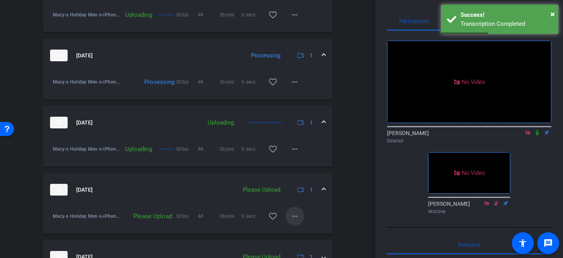
click at [293, 215] on mat-icon "more_horiz" at bounding box center [294, 216] width 9 height 9
click at [304, 181] on span "Upload" at bounding box center [306, 180] width 31 height 9
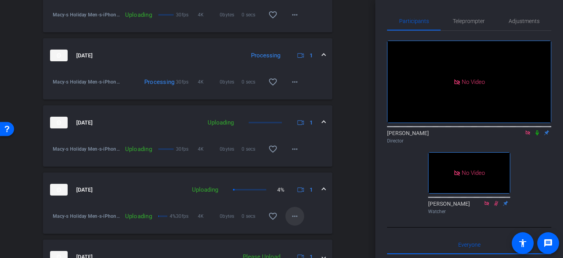
scroll to position [635, 0]
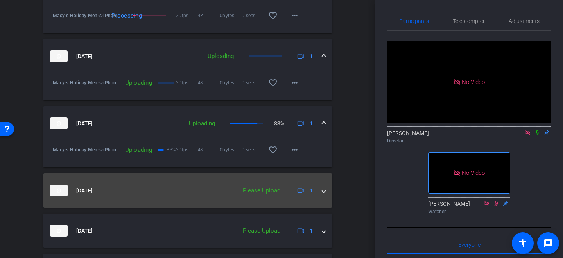
click at [324, 192] on span at bounding box center [323, 191] width 3 height 8
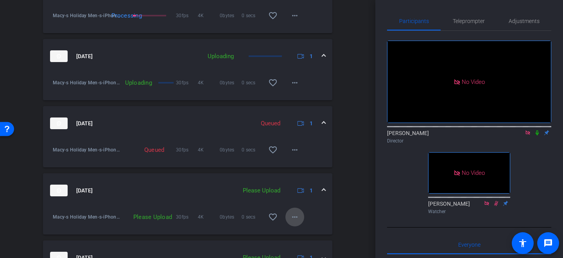
click at [293, 218] on mat-icon "more_horiz" at bounding box center [294, 217] width 9 height 9
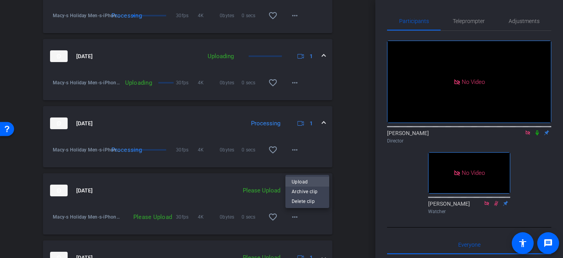
click at [305, 177] on span "Upload" at bounding box center [306, 181] width 31 height 9
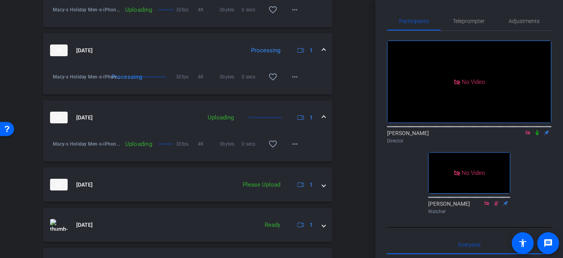
scroll to position [708, 0]
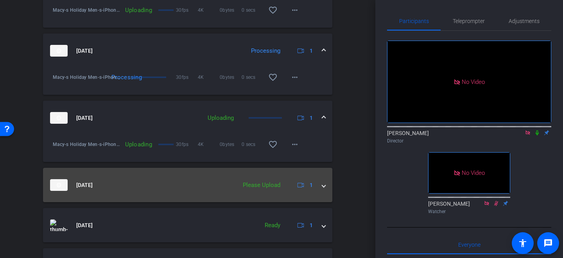
click at [324, 186] on span at bounding box center [323, 185] width 3 height 8
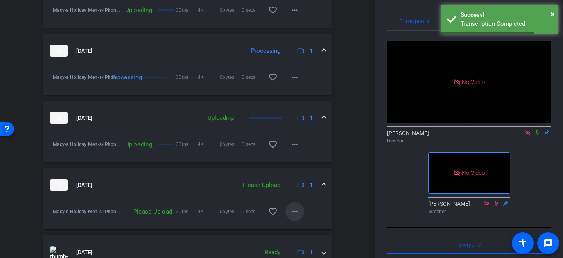
click at [293, 211] on mat-icon "more_horiz" at bounding box center [294, 211] width 9 height 9
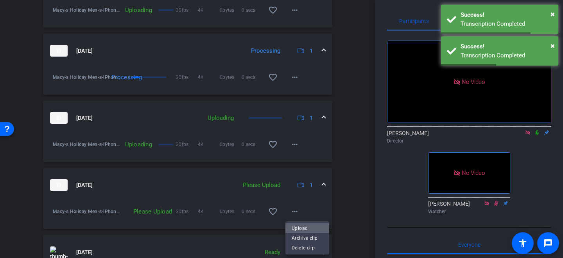
click at [295, 225] on span "Upload" at bounding box center [306, 227] width 31 height 9
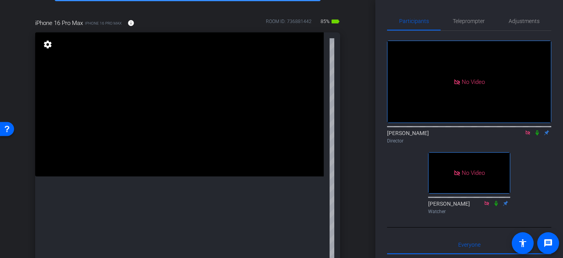
scroll to position [100, 0]
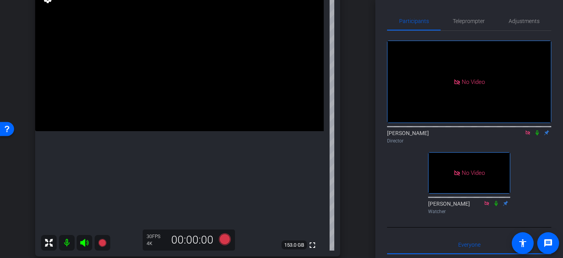
click at [173, 96] on video at bounding box center [179, 59] width 288 height 144
click at [191, 71] on video at bounding box center [179, 59] width 288 height 144
click at [227, 243] on icon at bounding box center [225, 240] width 12 height 12
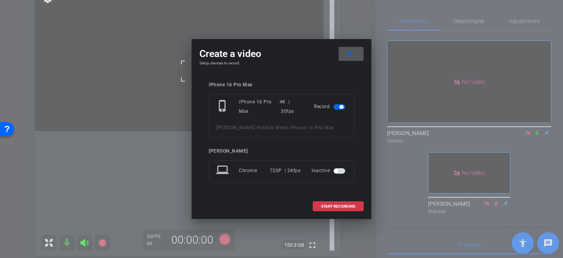
click at [341, 206] on span "START RECORDING" at bounding box center [338, 207] width 34 height 4
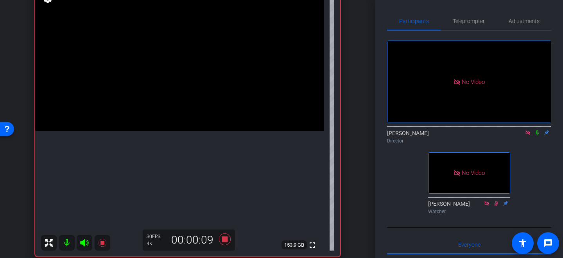
click at [189, 74] on video at bounding box center [179, 59] width 288 height 144
click at [181, 81] on video at bounding box center [179, 59] width 288 height 144
click at [180, 74] on video at bounding box center [179, 59] width 288 height 144
click at [177, 131] on video at bounding box center [179, 59] width 288 height 144
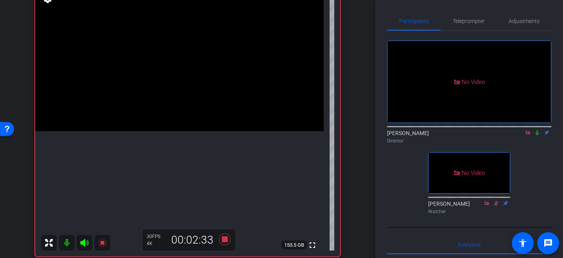
click at [152, 131] on video at bounding box center [179, 59] width 288 height 144
click at [209, 131] on video at bounding box center [179, 59] width 288 height 144
click at [204, 131] on video at bounding box center [179, 59] width 288 height 144
click at [214, 131] on video at bounding box center [179, 59] width 288 height 144
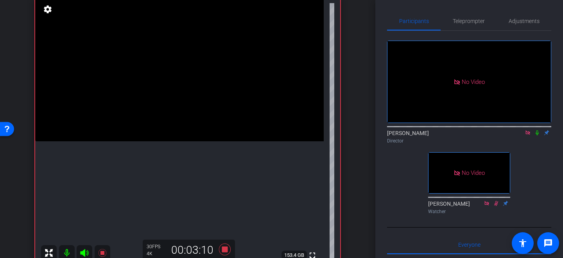
scroll to position [93, 0]
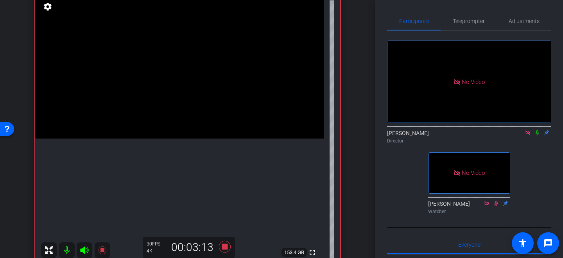
click at [197, 68] on video at bounding box center [179, 67] width 288 height 144
click at [224, 246] on icon at bounding box center [225, 247] width 12 height 12
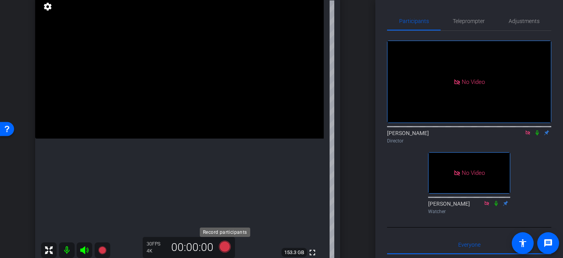
click at [224, 248] on icon at bounding box center [225, 247] width 12 height 12
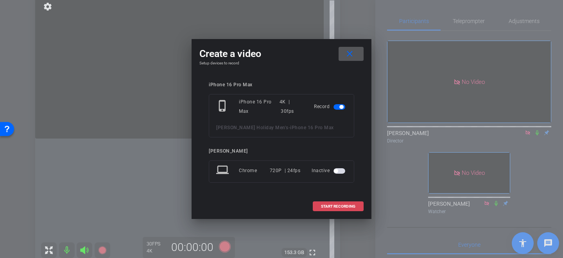
click at [332, 208] on span "START RECORDING" at bounding box center [338, 207] width 34 height 4
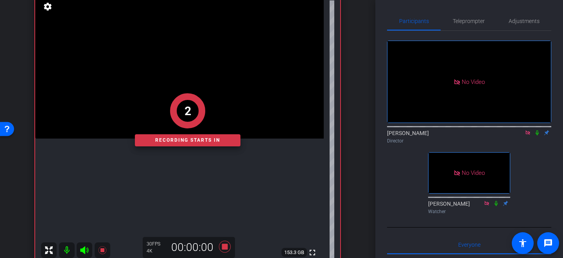
click at [182, 75] on div "2 Recording starts in" at bounding box center [187, 120] width 305 height 288
click at [183, 81] on div "1 Recording starts in" at bounding box center [187, 120] width 305 height 288
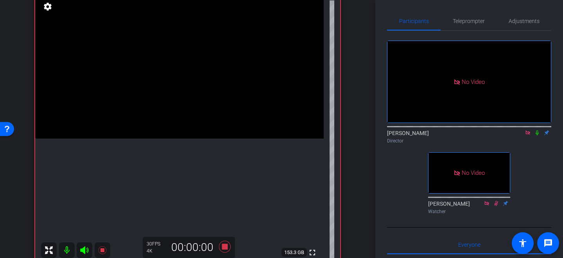
click at [191, 83] on video at bounding box center [179, 67] width 288 height 144
click at [191, 83] on div at bounding box center [191, 83] width 20 height 20
click at [181, 87] on video at bounding box center [179, 67] width 288 height 144
click at [181, 87] on div at bounding box center [181, 87] width 20 height 20
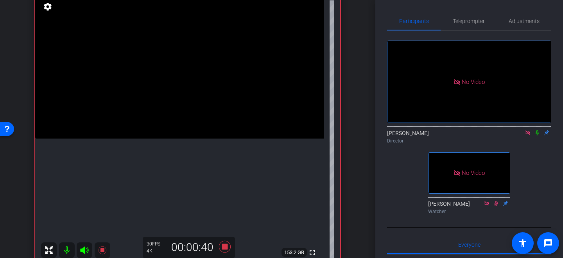
click at [180, 87] on video at bounding box center [179, 67] width 288 height 144
click at [180, 87] on div at bounding box center [180, 87] width 20 height 20
click at [165, 86] on video at bounding box center [179, 67] width 288 height 144
click at [192, 89] on video at bounding box center [179, 67] width 288 height 144
click at [177, 80] on video at bounding box center [179, 67] width 288 height 144
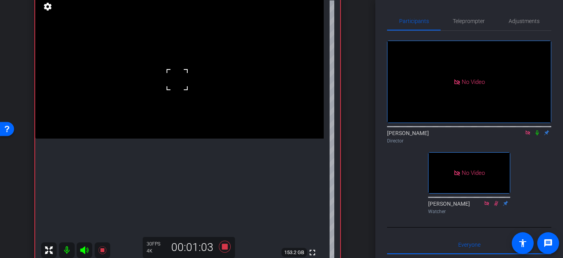
click at [180, 93] on video at bounding box center [179, 67] width 288 height 144
click at [192, 83] on video at bounding box center [179, 67] width 288 height 144
click at [156, 139] on video at bounding box center [179, 67] width 288 height 144
click at [160, 139] on video at bounding box center [179, 67] width 288 height 144
click at [160, 154] on div at bounding box center [160, 155] width 20 height 20
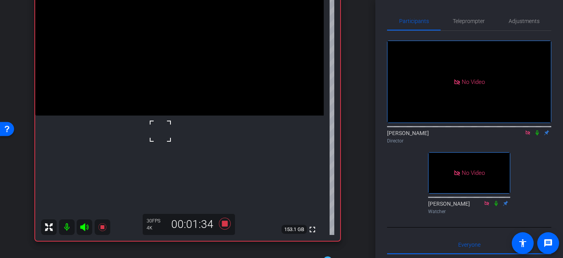
scroll to position [115, 0]
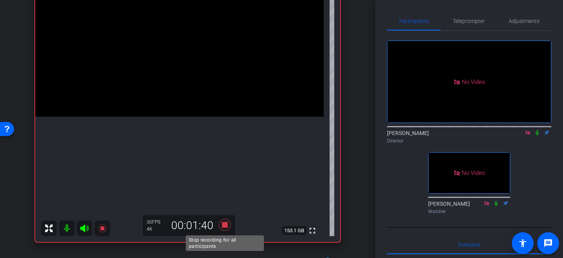
click at [227, 228] on icon at bounding box center [224, 225] width 19 height 14
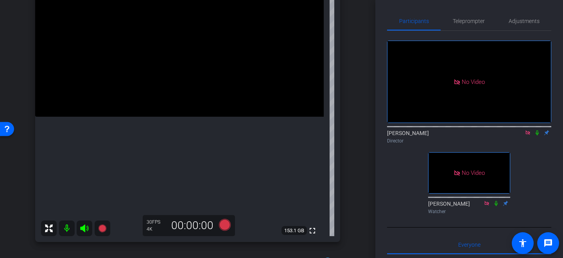
click at [184, 95] on video at bounding box center [179, 45] width 288 height 144
click at [155, 117] on video at bounding box center [179, 45] width 288 height 144
click at [152, 112] on video at bounding box center [179, 45] width 288 height 144
click at [223, 227] on icon at bounding box center [225, 225] width 12 height 12
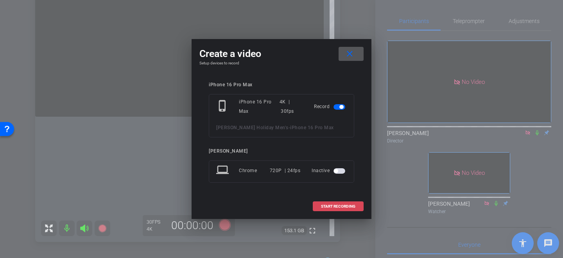
click at [332, 207] on span "START RECORDING" at bounding box center [338, 207] width 34 height 4
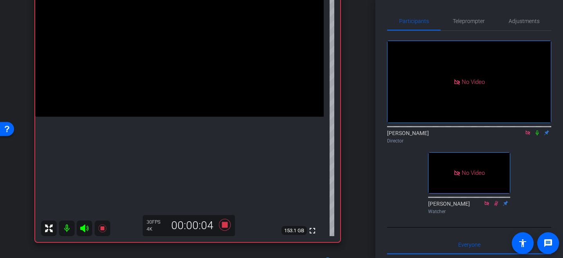
click at [159, 117] on video at bounding box center [179, 45] width 288 height 144
click at [185, 40] on video at bounding box center [179, 45] width 288 height 144
click at [223, 228] on icon at bounding box center [225, 225] width 12 height 12
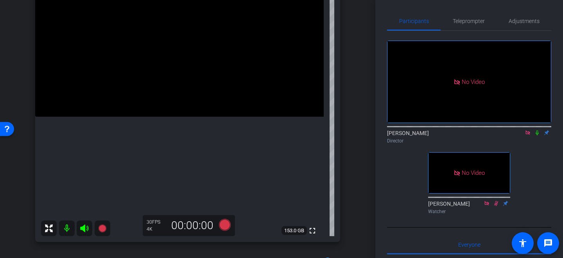
click at [162, 68] on video at bounding box center [179, 45] width 288 height 144
click at [164, 61] on video at bounding box center [179, 45] width 288 height 144
click at [182, 61] on video at bounding box center [179, 45] width 288 height 144
click at [225, 229] on icon at bounding box center [225, 225] width 12 height 12
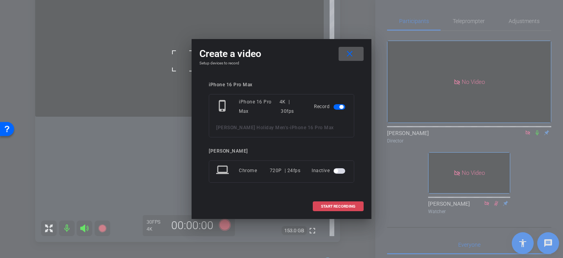
click at [336, 205] on span "START RECORDING" at bounding box center [338, 207] width 34 height 4
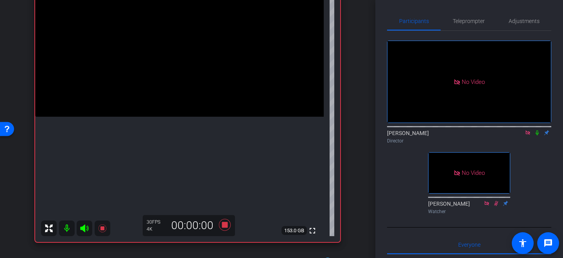
click at [171, 57] on video at bounding box center [179, 45] width 288 height 144
click at [174, 59] on div at bounding box center [171, 57] width 20 height 20
click at [177, 70] on video at bounding box center [179, 45] width 288 height 144
click at [200, 63] on video at bounding box center [179, 45] width 288 height 144
click at [185, 72] on video at bounding box center [179, 45] width 288 height 144
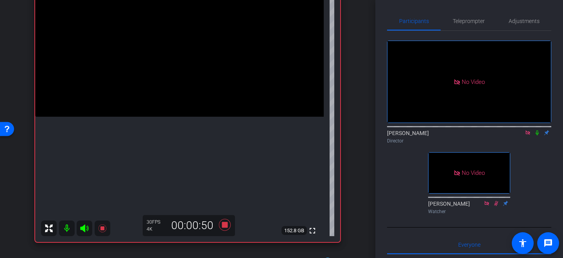
click at [190, 63] on video at bounding box center [179, 45] width 288 height 144
click at [152, 53] on video at bounding box center [179, 45] width 288 height 144
click at [194, 73] on video at bounding box center [179, 45] width 288 height 144
click at [177, 114] on video at bounding box center [179, 45] width 288 height 144
click at [185, 116] on video at bounding box center [179, 45] width 288 height 144
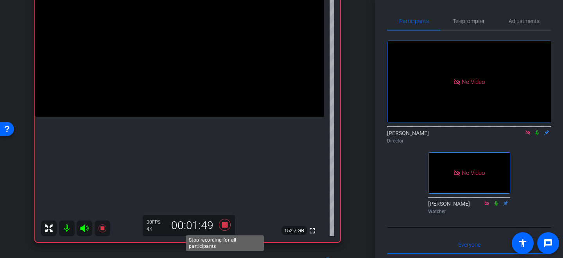
click at [222, 226] on icon at bounding box center [225, 225] width 12 height 12
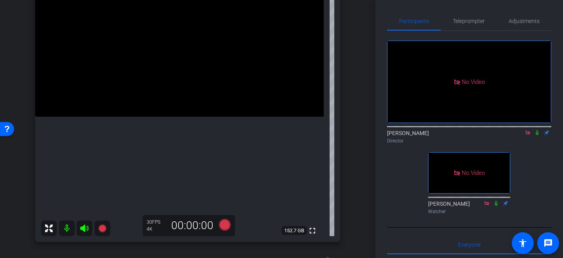
click at [173, 114] on video at bounding box center [179, 45] width 288 height 144
click at [181, 113] on div at bounding box center [173, 114] width 20 height 20
click at [123, 110] on video at bounding box center [179, 45] width 288 height 144
click at [130, 117] on video at bounding box center [179, 45] width 288 height 144
click at [225, 229] on icon at bounding box center [225, 225] width 12 height 12
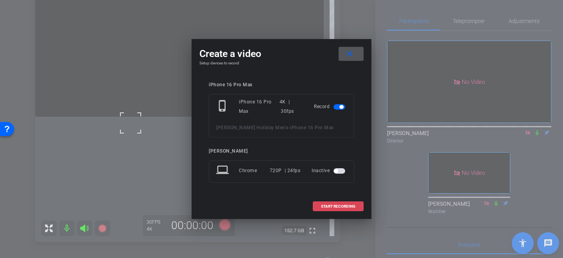
click at [338, 208] on span "START RECORDING" at bounding box center [338, 207] width 34 height 4
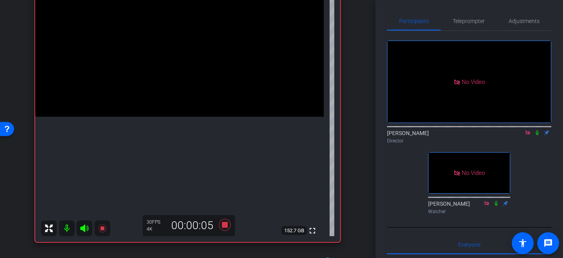
click at [185, 107] on video at bounding box center [179, 45] width 288 height 144
click at [176, 109] on div at bounding box center [185, 107] width 20 height 20
click at [182, 106] on video at bounding box center [179, 45] width 288 height 144
click at [177, 107] on div at bounding box center [182, 107] width 20 height 20
click at [188, 38] on video at bounding box center [179, 45] width 288 height 144
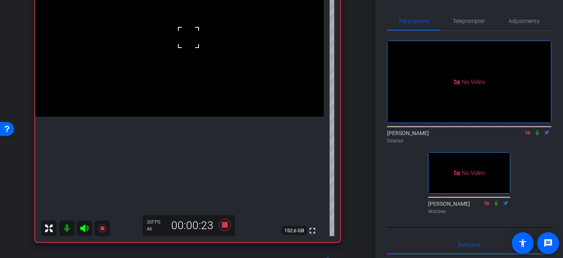
click at [185, 64] on video at bounding box center [179, 45] width 288 height 144
click at [227, 226] on icon at bounding box center [225, 225] width 12 height 12
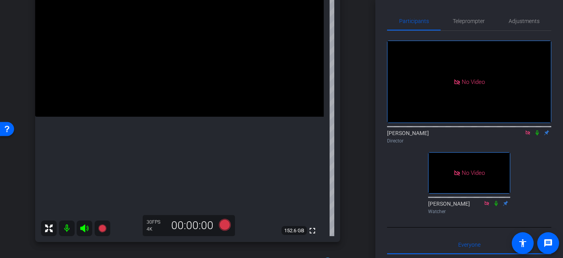
click at [181, 77] on video at bounding box center [179, 45] width 288 height 144
click at [181, 77] on div at bounding box center [181, 77] width 20 height 20
click at [226, 225] on icon at bounding box center [225, 225] width 12 height 12
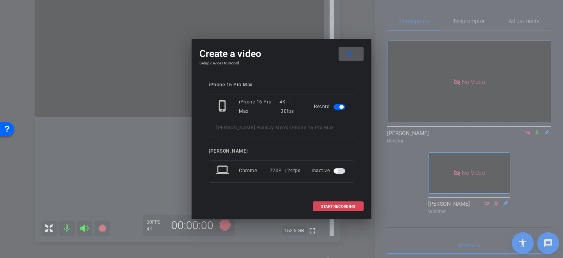
click at [332, 203] on span at bounding box center [338, 206] width 50 height 19
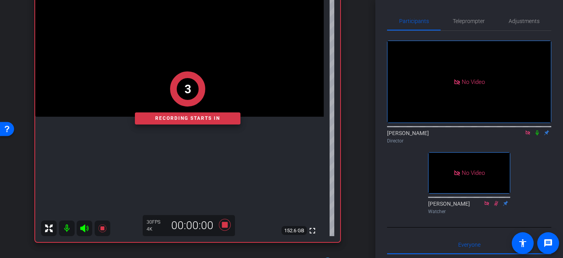
click at [161, 46] on div "3 Recording starts in" at bounding box center [187, 98] width 305 height 288
click at [178, 56] on div "1 Recording starts in" at bounding box center [187, 98] width 305 height 288
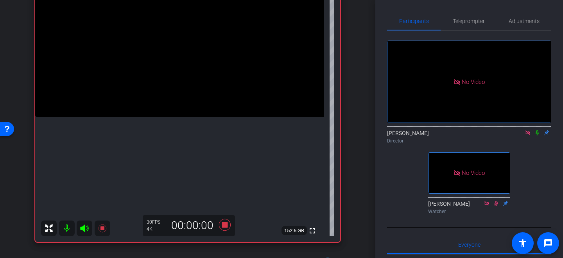
click at [178, 56] on video at bounding box center [179, 45] width 288 height 144
click at [191, 61] on video at bounding box center [179, 45] width 288 height 144
click at [182, 61] on video at bounding box center [179, 45] width 288 height 144
click at [156, 117] on video at bounding box center [179, 45] width 288 height 144
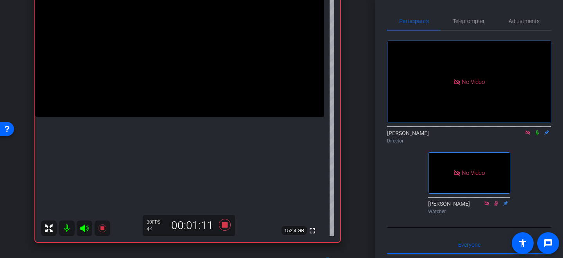
click at [156, 117] on video at bounding box center [179, 45] width 288 height 144
click at [151, 128] on div at bounding box center [156, 130] width 20 height 20
click at [146, 128] on div at bounding box center [156, 130] width 20 height 20
click at [150, 117] on video at bounding box center [179, 45] width 288 height 144
click at [152, 117] on video at bounding box center [179, 45] width 288 height 144
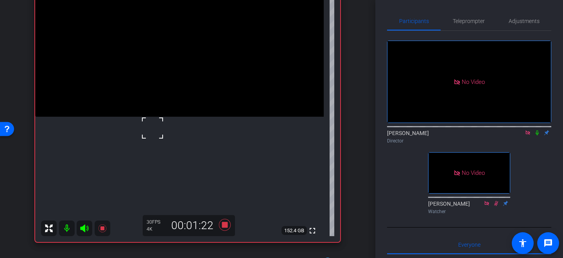
click at [147, 118] on div at bounding box center [153, 128] width 20 height 20
click at [165, 117] on video at bounding box center [179, 45] width 288 height 144
click at [210, 117] on video at bounding box center [179, 45] width 288 height 144
click at [178, 36] on video at bounding box center [179, 45] width 288 height 144
click at [225, 227] on icon at bounding box center [225, 225] width 12 height 12
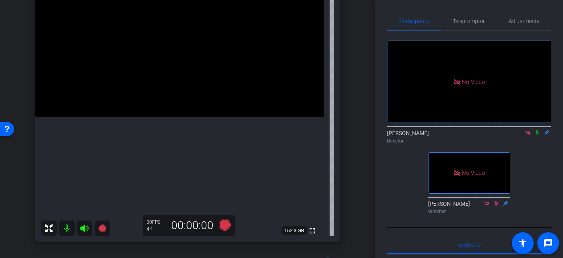
click at [176, 73] on video at bounding box center [179, 45] width 288 height 144
click at [225, 228] on icon at bounding box center [225, 225] width 12 height 12
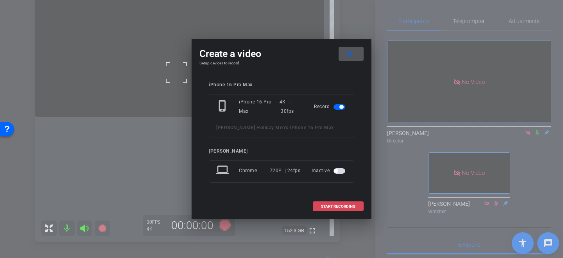
click at [331, 203] on span at bounding box center [338, 206] width 50 height 19
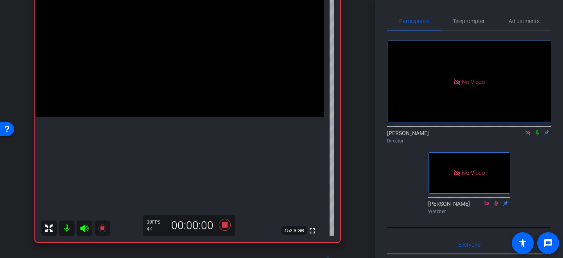
click at [181, 61] on video at bounding box center [179, 45] width 288 height 144
click at [181, 61] on div at bounding box center [181, 62] width 20 height 20
click at [191, 70] on video at bounding box center [179, 45] width 288 height 144
click at [168, 72] on video at bounding box center [179, 45] width 288 height 144
click at [179, 69] on video at bounding box center [179, 45] width 288 height 144
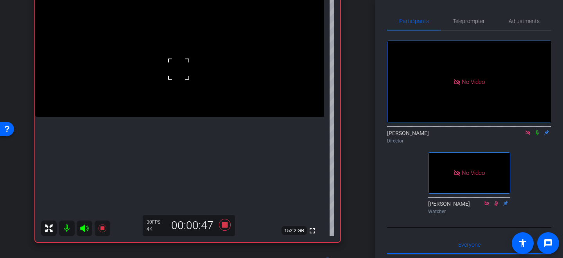
click at [185, 66] on div at bounding box center [179, 69] width 20 height 20
click at [204, 65] on video at bounding box center [179, 45] width 288 height 144
click at [194, 66] on video at bounding box center [179, 45] width 288 height 144
click at [178, 64] on video at bounding box center [179, 45] width 288 height 144
click at [178, 64] on div at bounding box center [178, 64] width 20 height 20
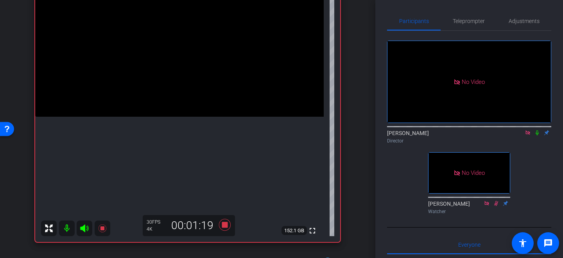
click at [189, 65] on video at bounding box center [179, 45] width 288 height 144
click at [153, 117] on video at bounding box center [179, 45] width 288 height 144
click at [153, 131] on div at bounding box center [153, 131] width 20 height 20
click at [157, 117] on video at bounding box center [179, 45] width 288 height 144
click at [154, 134] on div at bounding box center [158, 142] width 20 height 20
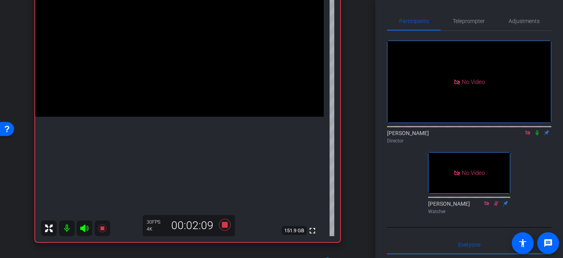
click at [181, 35] on video at bounding box center [179, 45] width 288 height 144
click at [225, 223] on icon at bounding box center [225, 225] width 12 height 12
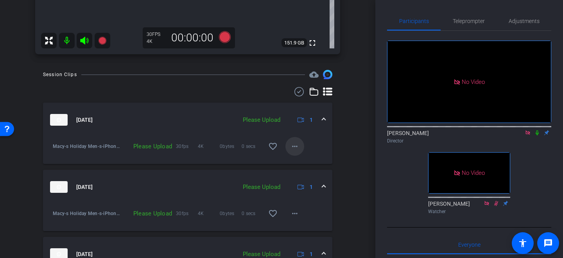
scroll to position [324, 0]
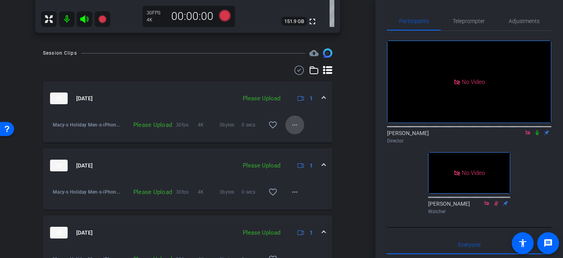
click at [293, 125] on mat-icon "more_horiz" at bounding box center [294, 124] width 9 height 9
click at [298, 139] on span "Upload" at bounding box center [306, 141] width 31 height 9
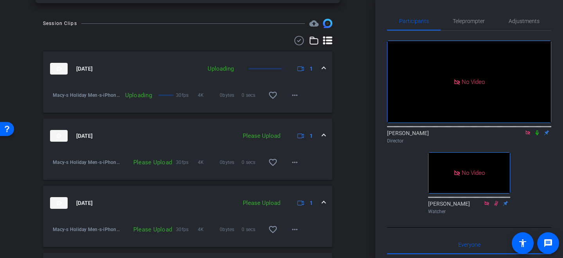
scroll to position [358, 0]
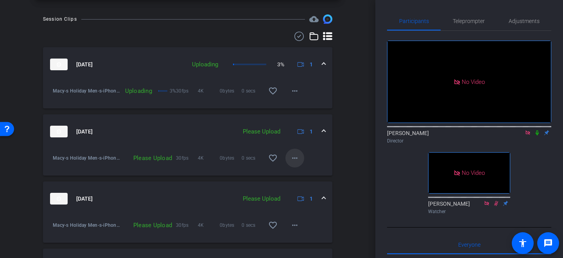
click at [295, 157] on mat-icon "more_horiz" at bounding box center [294, 158] width 9 height 9
click at [293, 174] on span "Upload" at bounding box center [306, 174] width 31 height 9
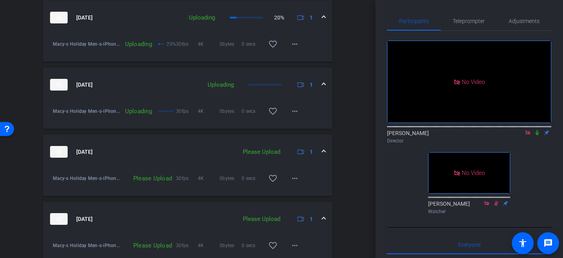
scroll to position [405, 0]
click at [296, 180] on mat-icon "more_horiz" at bounding box center [294, 178] width 9 height 9
click at [301, 193] on span "Upload" at bounding box center [306, 194] width 31 height 9
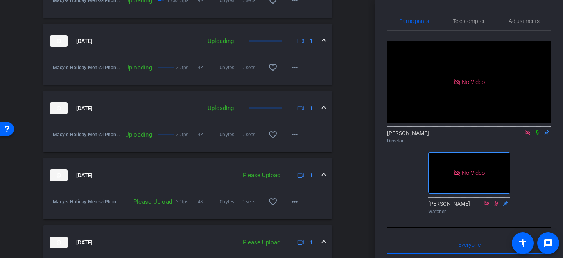
scroll to position [454, 0]
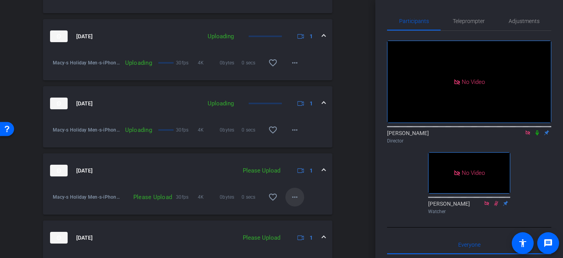
click at [298, 195] on mat-icon "more_horiz" at bounding box center [294, 197] width 9 height 9
click at [293, 212] on span "Upload" at bounding box center [306, 213] width 31 height 9
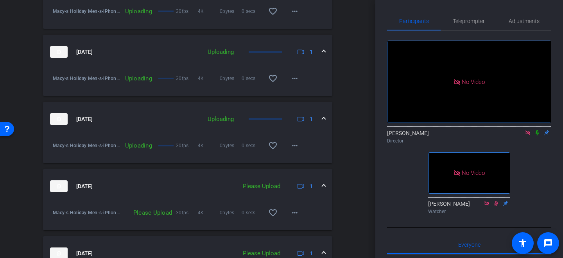
scroll to position [504, 0]
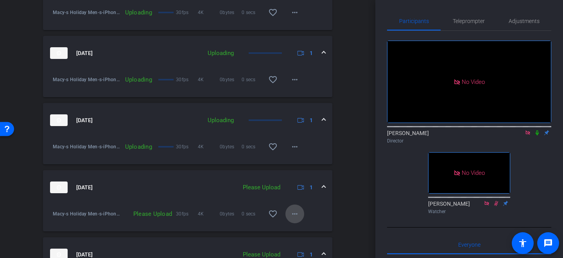
click at [293, 214] on mat-icon "more_horiz" at bounding box center [294, 213] width 9 height 9
click at [293, 231] on span "Upload" at bounding box center [306, 230] width 31 height 9
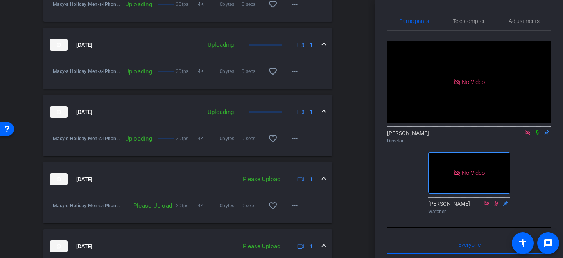
scroll to position [583, 0]
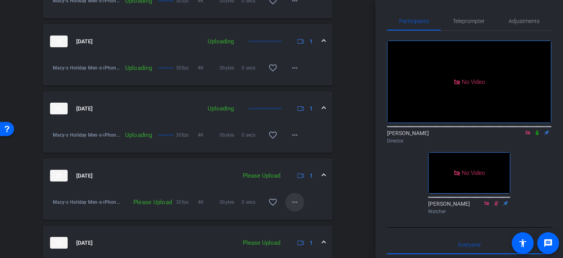
click at [292, 206] on mat-icon "more_horiz" at bounding box center [294, 202] width 9 height 9
click at [300, 215] on span "Upload" at bounding box center [306, 218] width 31 height 9
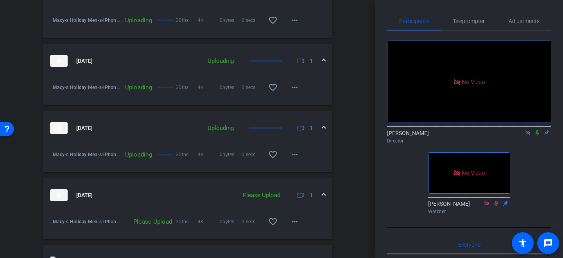
scroll to position [633, 0]
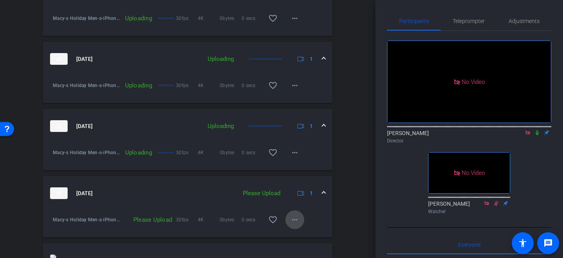
click at [297, 218] on mat-icon "more_horiz" at bounding box center [294, 219] width 9 height 9
click at [301, 182] on span "Upload" at bounding box center [306, 184] width 31 height 9
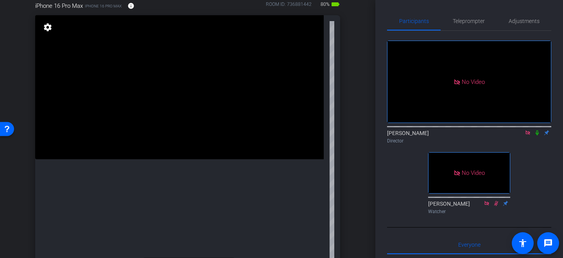
scroll to position [97, 0]
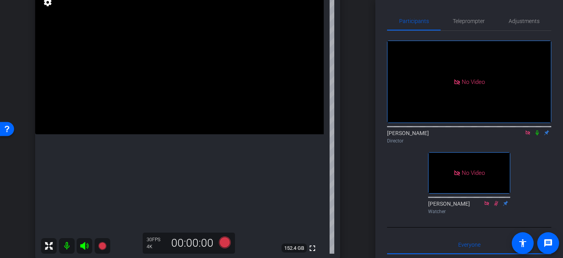
click at [194, 89] on video at bounding box center [179, 62] width 288 height 144
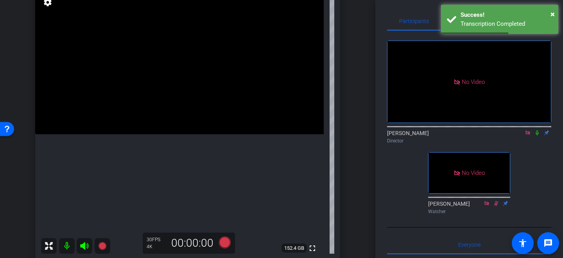
click at [180, 75] on video at bounding box center [179, 62] width 288 height 144
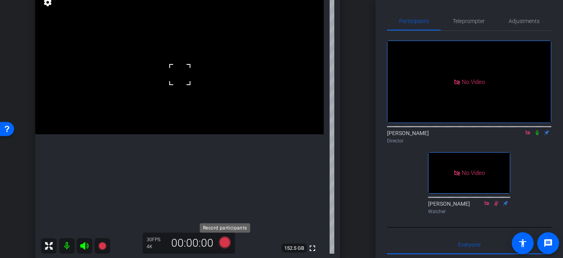
click at [225, 240] on icon at bounding box center [225, 243] width 12 height 12
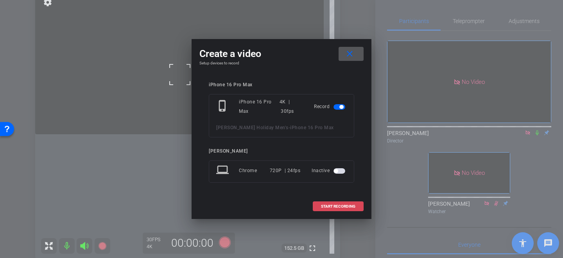
click at [341, 205] on span "START RECORDING" at bounding box center [338, 207] width 34 height 4
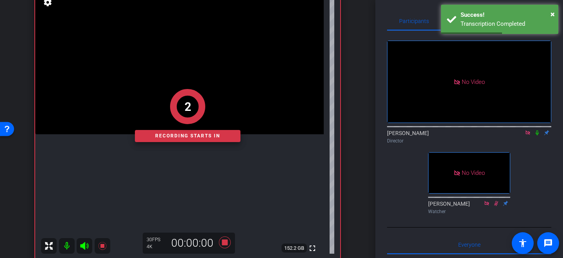
click at [178, 71] on div "2 Recording starts in" at bounding box center [187, 115] width 305 height 288
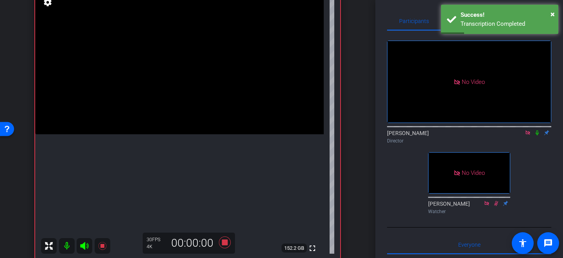
click at [178, 71] on video at bounding box center [179, 62] width 288 height 144
click at [178, 74] on div at bounding box center [178, 71] width 20 height 20
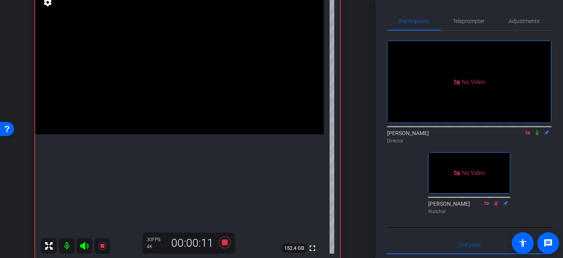
click at [161, 125] on video at bounding box center [179, 62] width 288 height 144
click at [173, 105] on video at bounding box center [179, 62] width 288 height 144
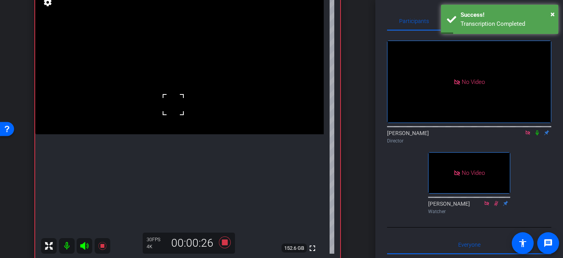
click at [179, 98] on div "fullscreen settings 152.6 GB" at bounding box center [187, 125] width 305 height 270
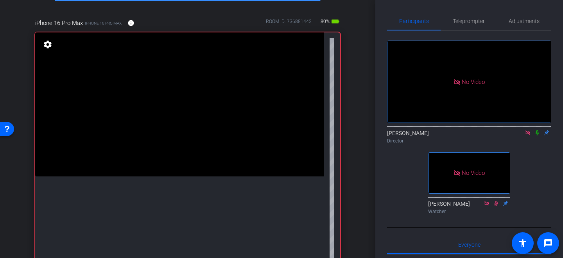
scroll to position [83, 0]
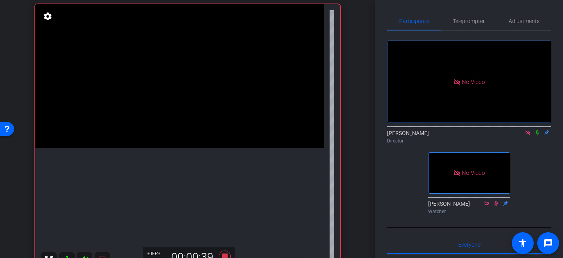
click at [200, 147] on video at bounding box center [179, 76] width 288 height 144
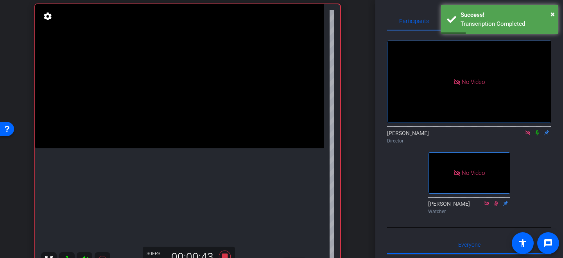
click at [168, 131] on video at bounding box center [179, 76] width 288 height 144
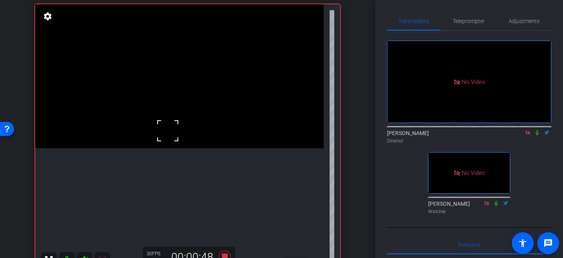
click at [189, 138] on video at bounding box center [179, 76] width 288 height 144
click at [163, 134] on video at bounding box center [179, 76] width 288 height 144
click at [195, 72] on video at bounding box center [179, 76] width 288 height 144
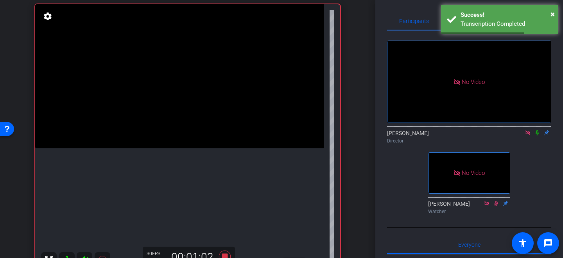
scroll to position [130, 0]
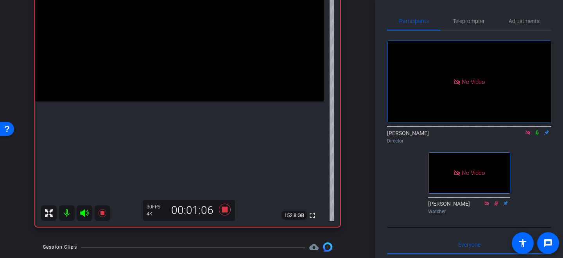
click at [165, 56] on video at bounding box center [179, 29] width 288 height 144
click at [165, 56] on div at bounding box center [166, 56] width 20 height 20
click at [189, 51] on video at bounding box center [179, 29] width 288 height 144
click at [189, 51] on div at bounding box center [189, 51] width 20 height 20
click at [173, 35] on video at bounding box center [179, 29] width 288 height 144
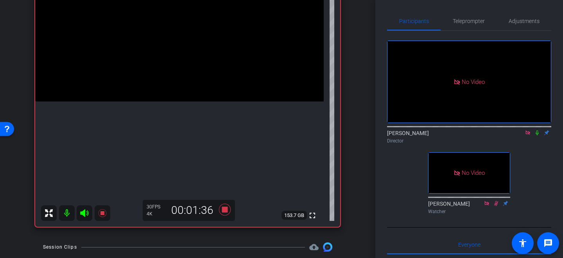
click at [139, 89] on video at bounding box center [179, 29] width 288 height 144
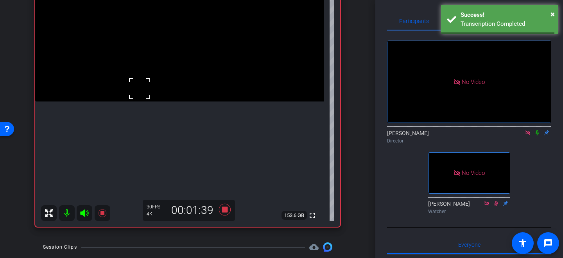
click at [189, 52] on video at bounding box center [179, 29] width 288 height 144
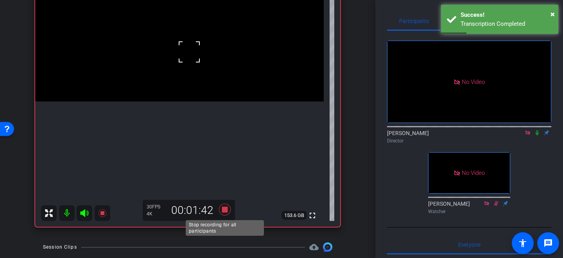
click at [225, 208] on icon at bounding box center [225, 210] width 12 height 12
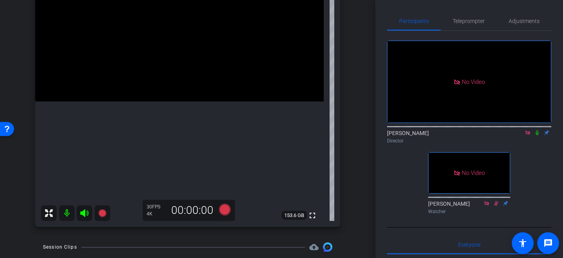
click at [186, 56] on video at bounding box center [179, 29] width 288 height 144
click at [225, 211] on icon at bounding box center [225, 210] width 12 height 12
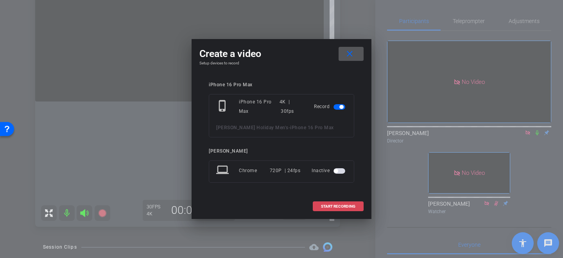
click at [343, 208] on span "START RECORDING" at bounding box center [338, 207] width 34 height 4
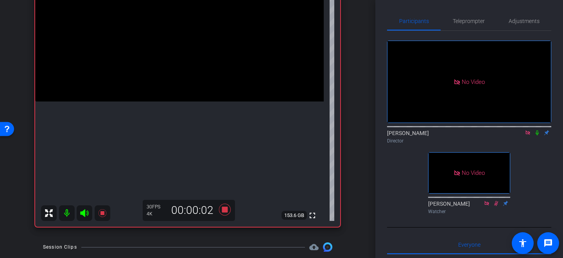
click at [133, 92] on video at bounding box center [179, 29] width 288 height 144
click at [174, 86] on video at bounding box center [179, 29] width 288 height 144
click at [154, 80] on video at bounding box center [179, 29] width 288 height 144
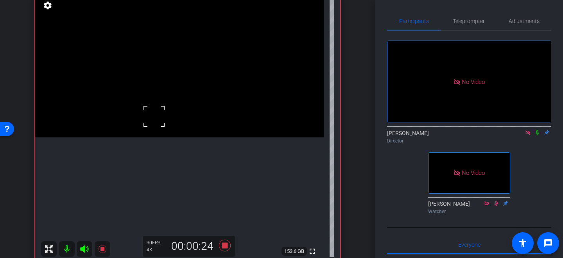
scroll to position [86, 0]
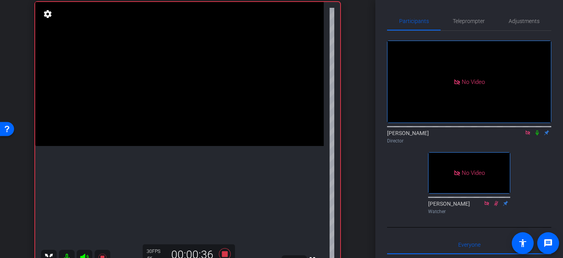
click at [191, 91] on video at bounding box center [179, 74] width 288 height 144
click at [225, 254] on icon at bounding box center [225, 254] width 12 height 12
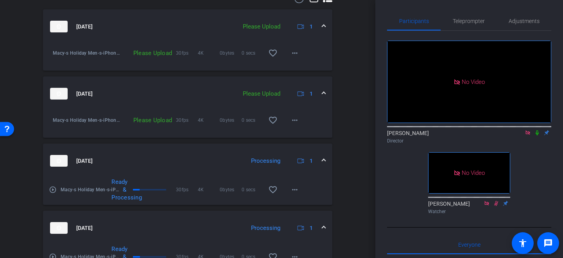
scroll to position [396, 0]
click at [294, 118] on mat-icon "more_horiz" at bounding box center [294, 120] width 9 height 9
click at [294, 135] on span "Upload" at bounding box center [306, 136] width 31 height 9
click at [295, 57] on mat-icon "more_horiz" at bounding box center [294, 52] width 9 height 9
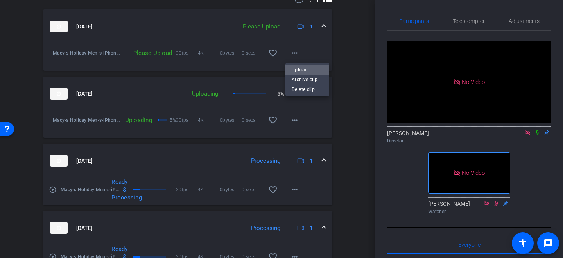
click at [297, 73] on span "Upload" at bounding box center [306, 69] width 31 height 9
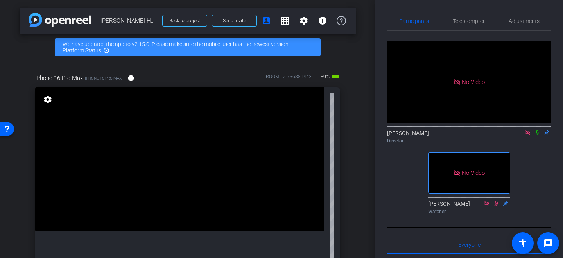
scroll to position [98, 0]
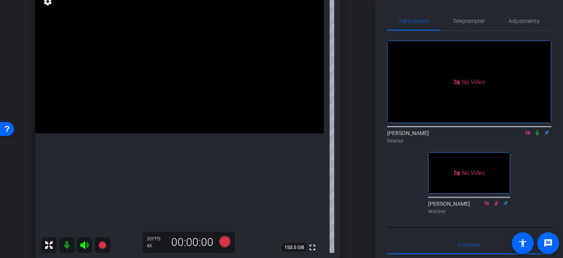
click at [183, 84] on video at bounding box center [179, 61] width 288 height 144
click at [227, 238] on icon at bounding box center [225, 242] width 12 height 12
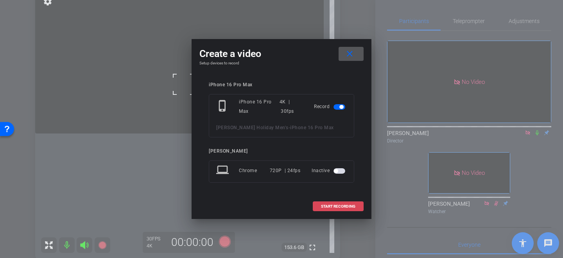
click at [328, 209] on span at bounding box center [338, 206] width 50 height 19
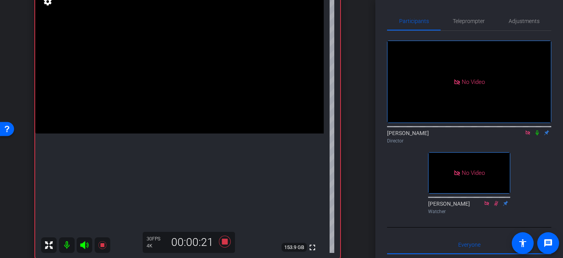
click at [156, 118] on video at bounding box center [179, 61] width 288 height 144
click at [166, 107] on video at bounding box center [179, 61] width 288 height 144
click at [180, 99] on video at bounding box center [179, 61] width 288 height 144
click at [152, 133] on video at bounding box center [179, 61] width 288 height 144
click at [175, 134] on video at bounding box center [179, 61] width 288 height 144
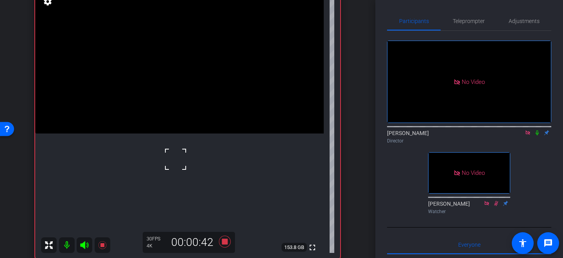
click at [177, 158] on div at bounding box center [176, 160] width 20 height 20
click at [156, 122] on video at bounding box center [179, 61] width 288 height 144
click at [141, 132] on video at bounding box center [179, 61] width 288 height 144
click at [156, 134] on video at bounding box center [179, 61] width 288 height 144
click at [170, 108] on video at bounding box center [179, 61] width 288 height 144
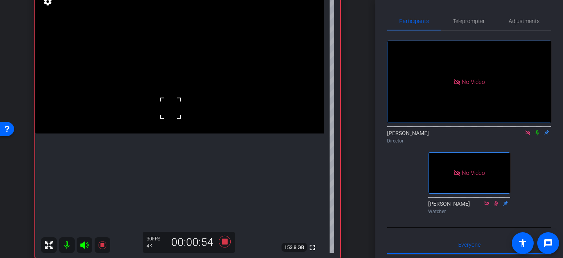
click at [168, 119] on video at bounding box center [179, 61] width 288 height 144
click at [163, 103] on video at bounding box center [179, 61] width 288 height 144
click at [161, 125] on video at bounding box center [179, 61] width 288 height 144
click at [197, 80] on video at bounding box center [179, 61] width 288 height 144
click at [168, 84] on video at bounding box center [179, 61] width 288 height 144
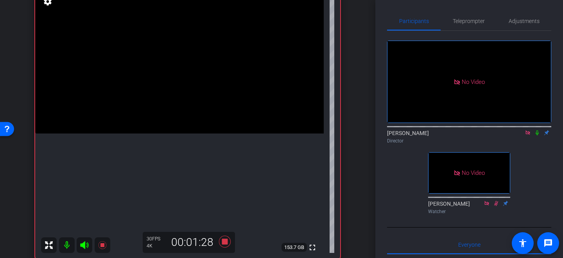
click at [155, 82] on video at bounding box center [179, 61] width 288 height 144
click at [163, 81] on video at bounding box center [179, 61] width 288 height 144
click at [156, 79] on div at bounding box center [163, 81] width 20 height 20
click at [156, 79] on video at bounding box center [179, 61] width 288 height 144
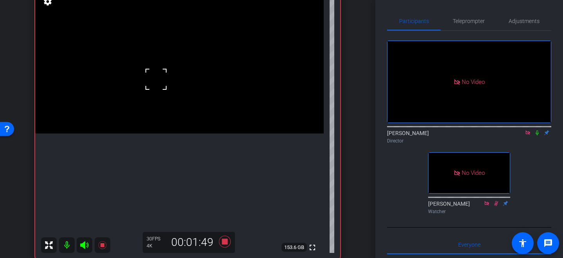
click at [168, 85] on video at bounding box center [179, 61] width 288 height 144
click at [172, 87] on video at bounding box center [179, 61] width 288 height 144
click at [167, 88] on div at bounding box center [172, 87] width 20 height 20
click at [167, 88] on video at bounding box center [179, 61] width 288 height 144
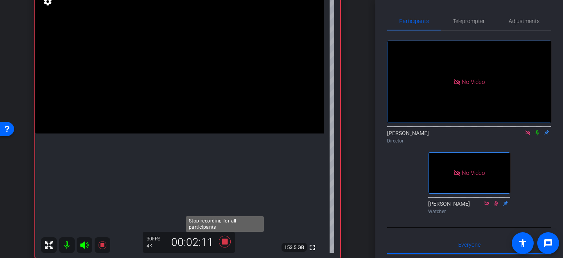
click at [224, 244] on icon at bounding box center [225, 242] width 12 height 12
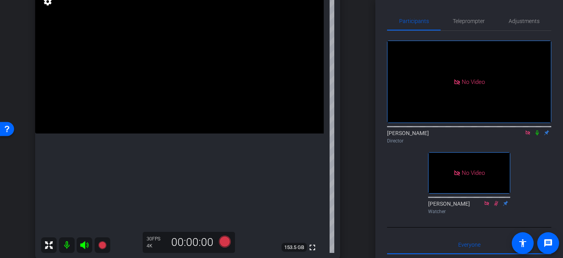
click at [169, 102] on video at bounding box center [179, 61] width 288 height 144
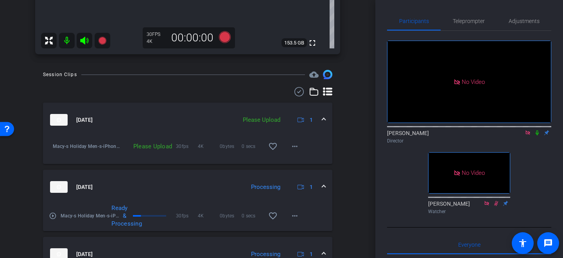
scroll to position [302, 0]
click at [297, 147] on mat-icon "more_horiz" at bounding box center [294, 146] width 9 height 9
click at [297, 163] on span "Upload" at bounding box center [306, 163] width 31 height 9
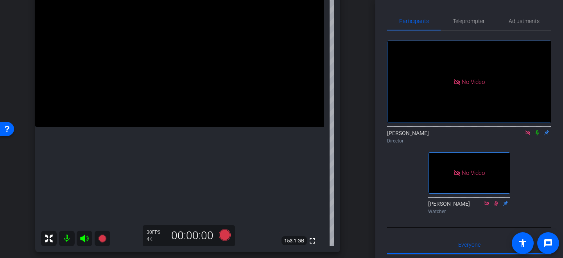
scroll to position [103, 0]
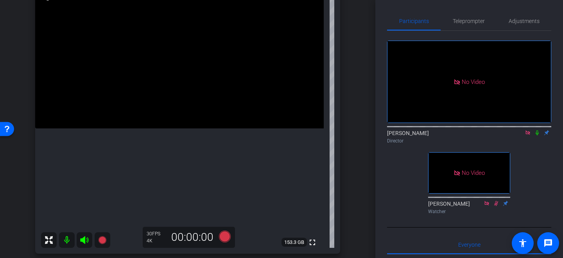
click at [169, 85] on video at bounding box center [179, 56] width 288 height 144
click at [166, 80] on div at bounding box center [169, 85] width 20 height 20
click at [173, 84] on video at bounding box center [179, 56] width 288 height 144
click at [224, 236] on icon at bounding box center [225, 237] width 12 height 12
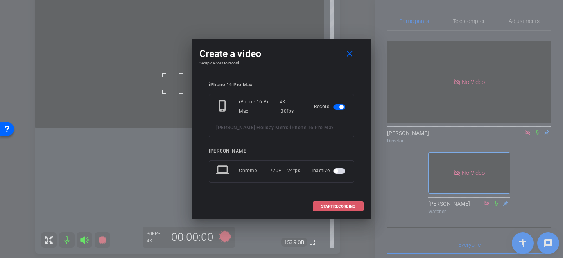
click at [326, 208] on span "START RECORDING" at bounding box center [338, 207] width 34 height 4
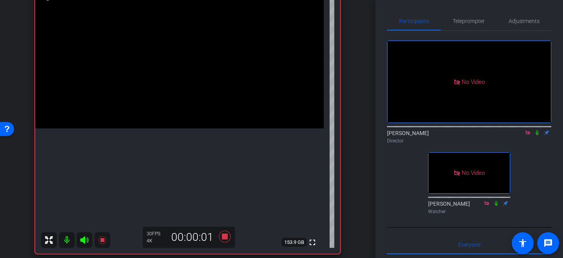
click at [179, 86] on video at bounding box center [179, 56] width 288 height 144
click at [161, 67] on video at bounding box center [179, 56] width 288 height 144
click at [173, 83] on video at bounding box center [179, 56] width 288 height 144
click at [164, 82] on div at bounding box center [173, 83] width 20 height 20
click at [147, 106] on video at bounding box center [179, 56] width 288 height 144
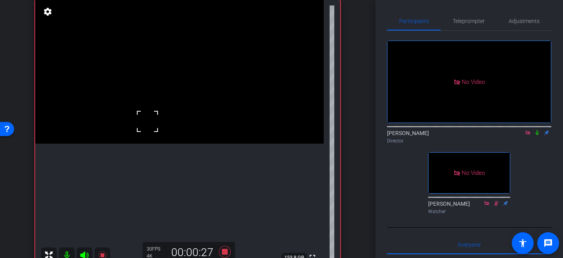
scroll to position [88, 0]
click at [162, 116] on video at bounding box center [179, 72] width 288 height 144
click at [164, 119] on video at bounding box center [179, 72] width 288 height 144
click at [159, 80] on video at bounding box center [179, 72] width 288 height 144
click at [163, 98] on video at bounding box center [179, 72] width 288 height 144
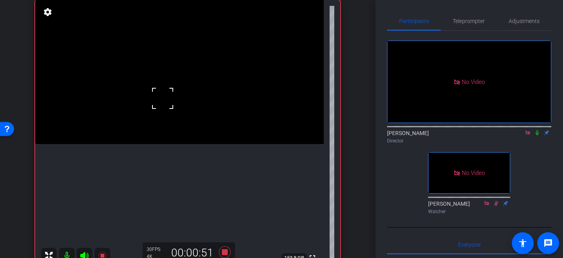
click at [166, 93] on div at bounding box center [163, 99] width 20 height 20
click at [166, 141] on video at bounding box center [179, 72] width 288 height 144
click at [156, 102] on video at bounding box center [179, 72] width 288 height 144
click at [189, 95] on video at bounding box center [179, 72] width 288 height 144
click at [179, 82] on video at bounding box center [179, 72] width 288 height 144
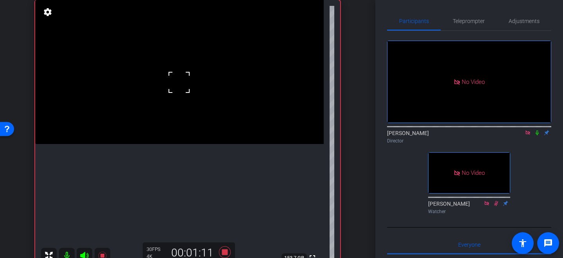
click at [164, 97] on video at bounding box center [179, 72] width 288 height 144
click at [173, 94] on div at bounding box center [164, 97] width 20 height 20
click at [179, 95] on video at bounding box center [179, 72] width 288 height 144
click at [175, 81] on video at bounding box center [179, 72] width 288 height 144
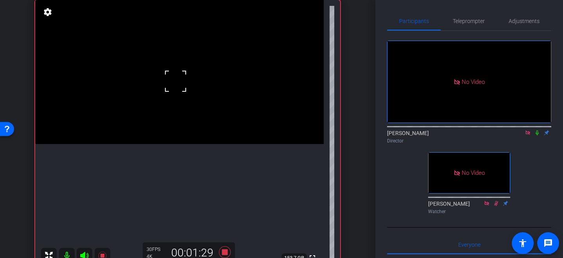
click at [163, 85] on video at bounding box center [179, 72] width 288 height 144
click at [174, 95] on video at bounding box center [179, 72] width 288 height 144
click at [174, 95] on div at bounding box center [174, 95] width 20 height 20
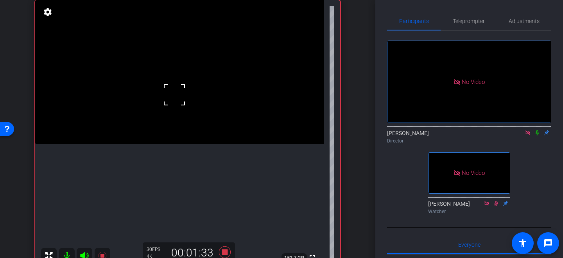
click at [178, 96] on div at bounding box center [174, 95] width 20 height 20
click at [181, 88] on video at bounding box center [179, 72] width 288 height 144
click at [172, 89] on div at bounding box center [181, 89] width 20 height 20
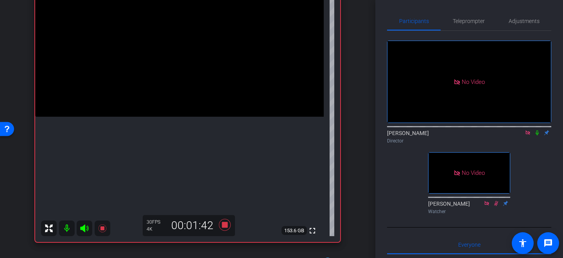
scroll to position [120, 0]
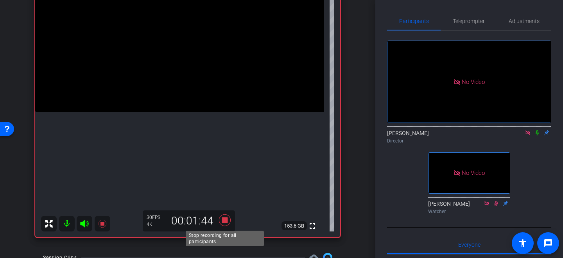
click at [223, 223] on icon at bounding box center [224, 220] width 19 height 14
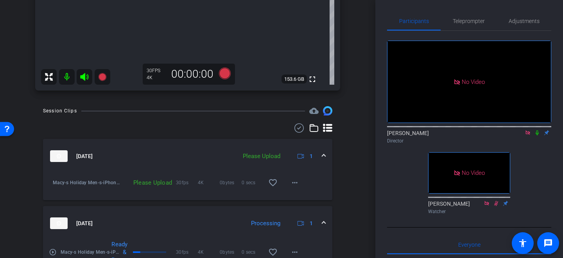
scroll to position [277, 0]
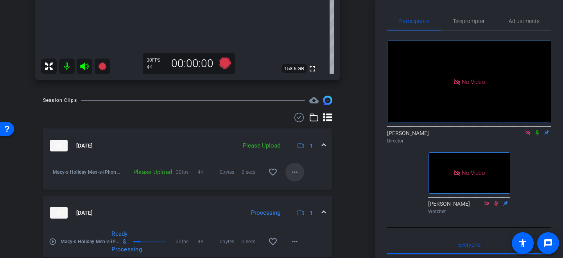
click at [297, 171] on mat-icon "more_horiz" at bounding box center [294, 172] width 9 height 9
click at [293, 188] on span "Upload" at bounding box center [306, 188] width 31 height 9
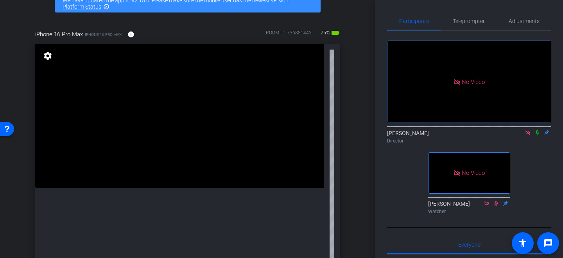
scroll to position [43, 0]
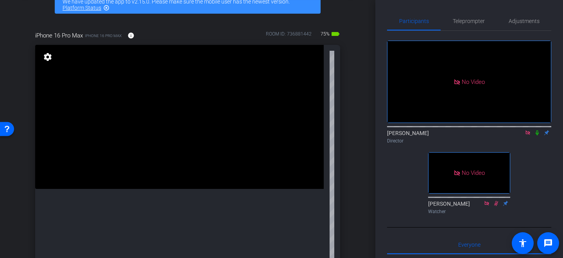
click at [185, 143] on video at bounding box center [179, 117] width 288 height 144
click at [179, 145] on div at bounding box center [185, 144] width 20 height 20
click at [193, 144] on div at bounding box center [185, 144] width 20 height 20
click at [189, 141] on video at bounding box center [179, 117] width 288 height 144
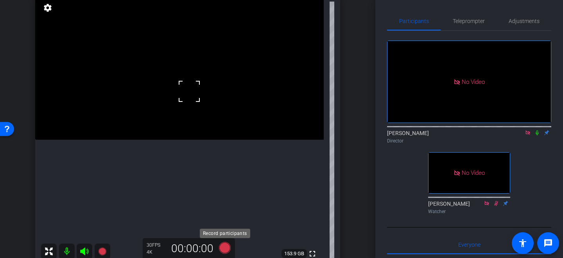
click at [220, 248] on icon at bounding box center [225, 248] width 12 height 12
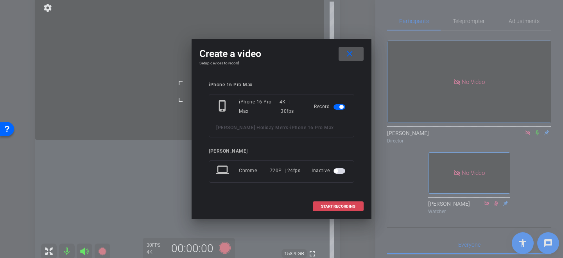
click at [345, 206] on span "START RECORDING" at bounding box center [338, 207] width 34 height 4
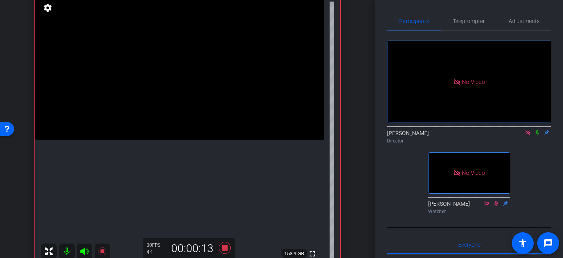
click at [176, 94] on video at bounding box center [179, 68] width 288 height 144
click at [159, 140] on video at bounding box center [179, 68] width 288 height 144
click at [165, 115] on video at bounding box center [179, 68] width 288 height 144
click at [162, 105] on video at bounding box center [179, 68] width 288 height 144
click at [212, 84] on video at bounding box center [179, 68] width 288 height 144
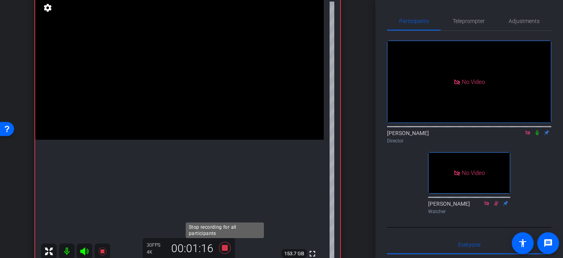
click at [223, 248] on icon at bounding box center [225, 248] width 12 height 12
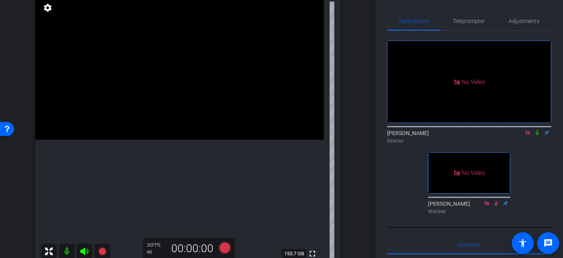
click at [170, 83] on video at bounding box center [179, 68] width 288 height 144
click at [151, 87] on video at bounding box center [179, 68] width 288 height 144
click at [184, 112] on video at bounding box center [179, 68] width 288 height 144
click at [184, 112] on div at bounding box center [185, 112] width 20 height 20
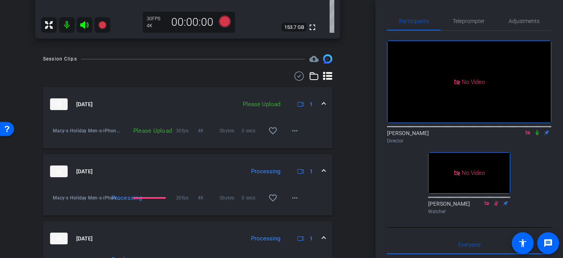
scroll to position [331, 0]
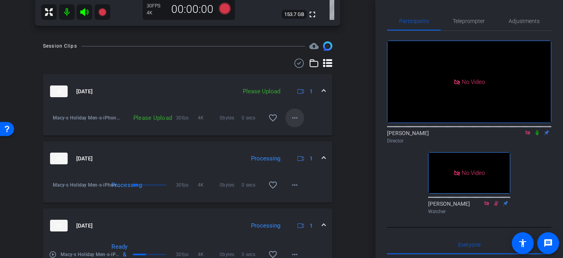
click at [297, 118] on mat-icon "more_horiz" at bounding box center [294, 117] width 9 height 9
click at [296, 135] on span "Upload" at bounding box center [306, 134] width 31 height 9
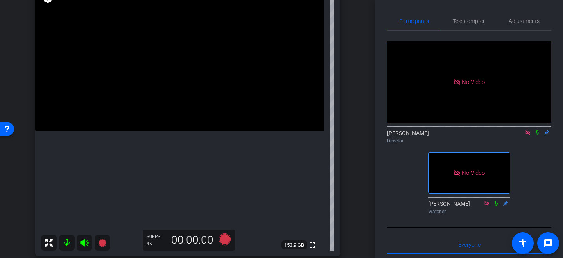
scroll to position [88, 0]
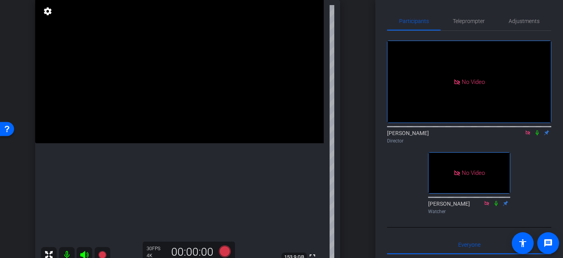
click at [174, 98] on video at bounding box center [179, 71] width 288 height 144
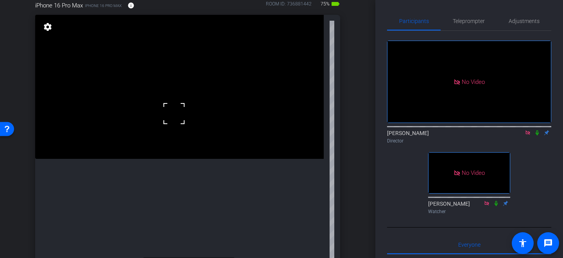
scroll to position [72, 0]
click at [173, 135] on video at bounding box center [179, 87] width 288 height 144
click at [168, 125] on div at bounding box center [174, 135] width 20 height 20
click at [184, 115] on video at bounding box center [179, 87] width 288 height 144
click at [182, 159] on video at bounding box center [179, 87] width 288 height 144
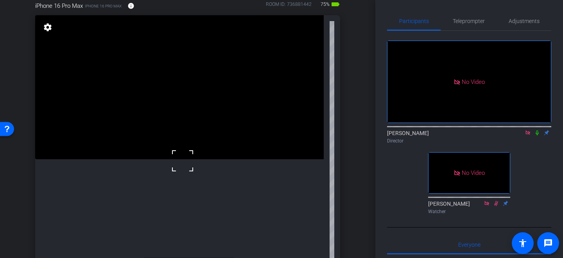
click at [154, 159] on video at bounding box center [179, 87] width 288 height 144
click at [175, 156] on video at bounding box center [179, 87] width 288 height 144
click at [180, 160] on div at bounding box center [176, 157] width 20 height 20
click at [198, 159] on video at bounding box center [179, 87] width 288 height 144
click at [202, 148] on video at bounding box center [179, 87] width 288 height 144
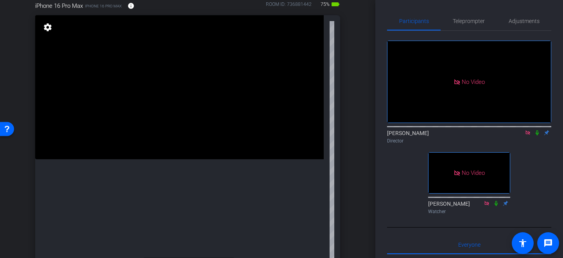
click at [193, 154] on video at bounding box center [179, 87] width 288 height 144
click at [206, 142] on video at bounding box center [179, 87] width 288 height 144
click at [213, 144] on div at bounding box center [206, 142] width 20 height 20
click at [188, 143] on video at bounding box center [179, 87] width 288 height 144
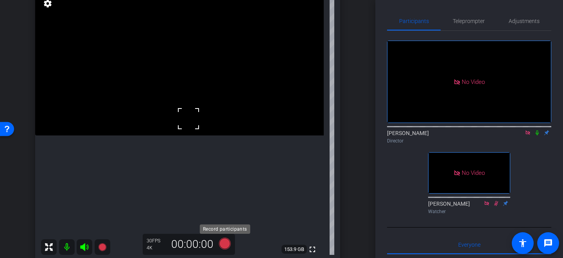
click at [228, 244] on icon at bounding box center [225, 244] width 12 height 12
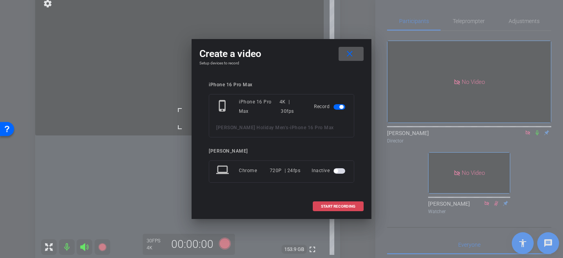
click at [330, 206] on span "START RECORDING" at bounding box center [338, 207] width 34 height 4
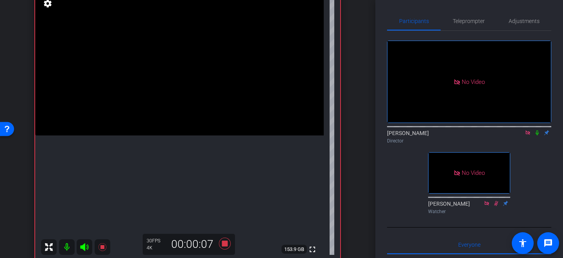
click at [179, 123] on video at bounding box center [179, 63] width 288 height 144
click at [178, 114] on video at bounding box center [179, 63] width 288 height 144
click at [170, 107] on video at bounding box center [179, 63] width 288 height 144
click at [193, 102] on video at bounding box center [179, 63] width 288 height 144
click at [190, 104] on div at bounding box center [193, 103] width 20 height 20
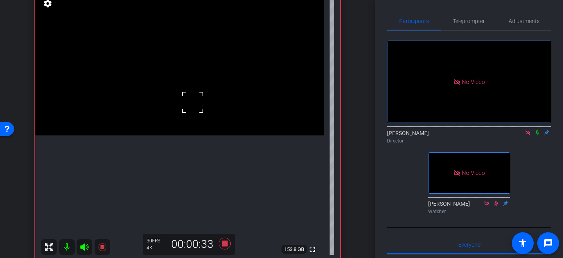
click at [186, 112] on video at bounding box center [179, 63] width 288 height 144
click at [223, 136] on video at bounding box center [179, 63] width 288 height 144
click at [188, 130] on video at bounding box center [179, 63] width 288 height 144
click at [225, 245] on icon at bounding box center [225, 244] width 12 height 12
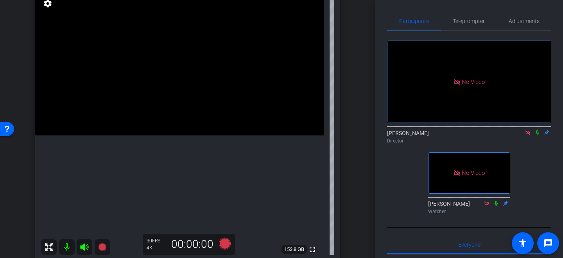
click at [186, 109] on video at bounding box center [179, 63] width 288 height 144
click at [171, 123] on video at bounding box center [179, 63] width 288 height 144
click at [174, 104] on video at bounding box center [179, 63] width 288 height 144
click at [188, 103] on video at bounding box center [179, 63] width 288 height 144
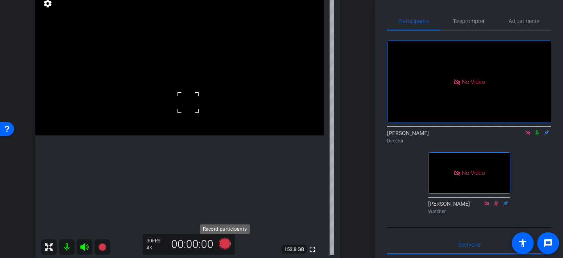
click at [227, 242] on icon at bounding box center [225, 244] width 12 height 12
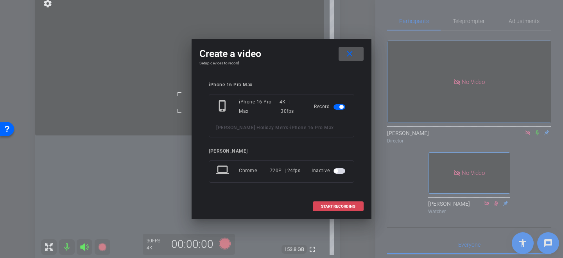
click at [337, 208] on span "START RECORDING" at bounding box center [338, 207] width 34 height 4
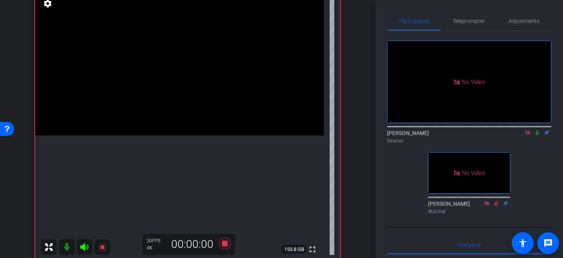
click at [179, 110] on video at bounding box center [179, 63] width 288 height 144
click at [179, 115] on div at bounding box center [180, 110] width 20 height 20
click at [182, 89] on video at bounding box center [179, 63] width 288 height 144
click at [180, 125] on video at bounding box center [179, 63] width 288 height 144
click at [226, 247] on icon at bounding box center [225, 244] width 12 height 12
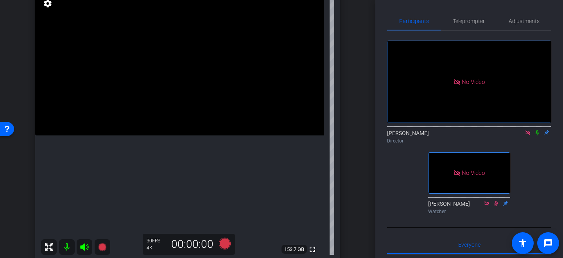
click at [192, 128] on video at bounding box center [179, 63] width 288 height 144
click at [223, 246] on icon at bounding box center [225, 244] width 12 height 12
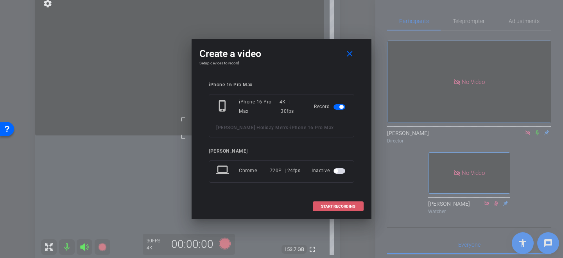
click at [347, 205] on span "START RECORDING" at bounding box center [338, 207] width 34 height 4
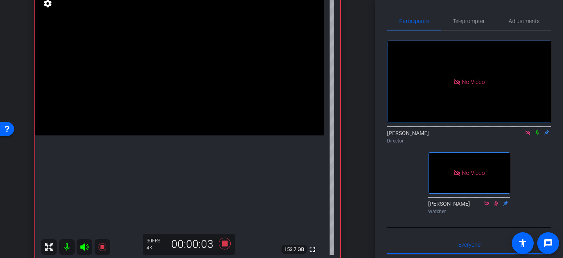
click at [186, 118] on video at bounding box center [179, 63] width 288 height 144
click at [171, 122] on video at bounding box center [179, 63] width 288 height 144
click at [169, 96] on video at bounding box center [179, 63] width 288 height 144
click at [182, 110] on video at bounding box center [179, 63] width 288 height 144
click at [187, 115] on div at bounding box center [182, 110] width 20 height 20
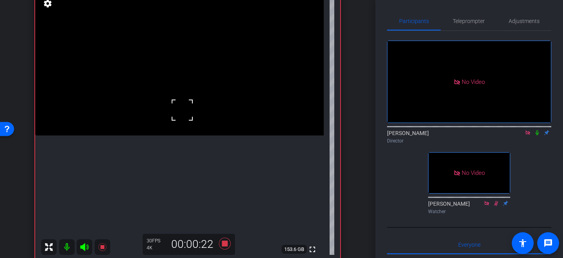
click at [185, 113] on div at bounding box center [182, 110] width 20 height 20
click at [183, 107] on video at bounding box center [179, 63] width 288 height 144
click at [183, 112] on div at bounding box center [183, 107] width 20 height 20
click at [215, 136] on video at bounding box center [179, 63] width 288 height 144
click at [188, 128] on video at bounding box center [179, 63] width 288 height 144
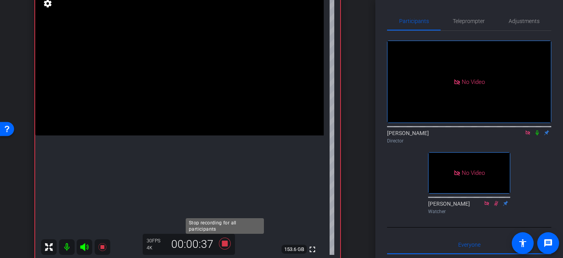
click at [225, 241] on icon at bounding box center [225, 244] width 12 height 12
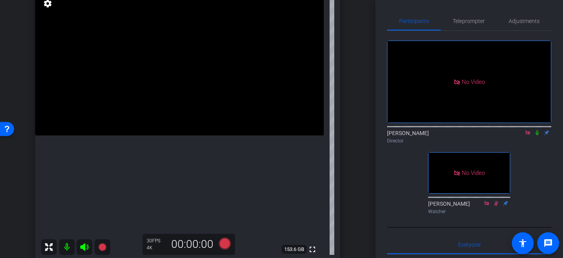
click at [184, 119] on video at bounding box center [179, 63] width 288 height 144
click at [225, 242] on icon at bounding box center [225, 244] width 12 height 12
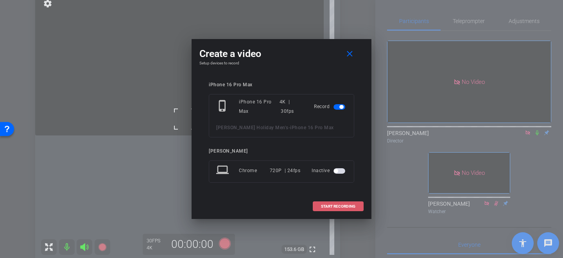
click at [329, 208] on span "START RECORDING" at bounding box center [338, 207] width 34 height 4
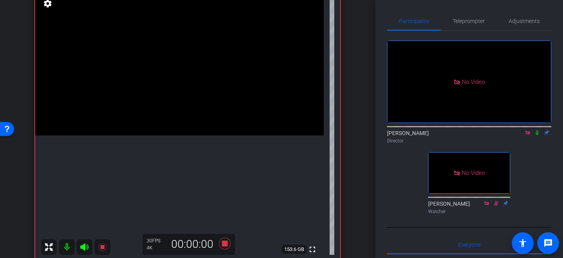
click at [178, 118] on video at bounding box center [179, 63] width 288 height 144
click at [163, 136] on video at bounding box center [179, 63] width 288 height 144
click at [176, 100] on video at bounding box center [179, 63] width 288 height 144
click at [182, 114] on video at bounding box center [179, 63] width 288 height 144
click at [173, 136] on video at bounding box center [179, 63] width 288 height 144
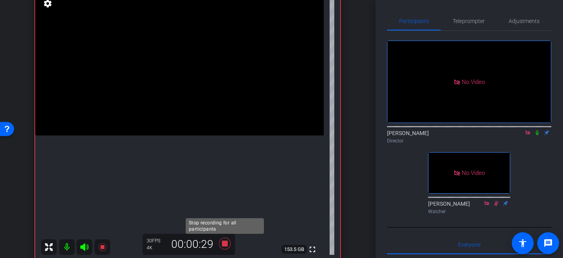
click at [224, 246] on icon at bounding box center [225, 244] width 12 height 12
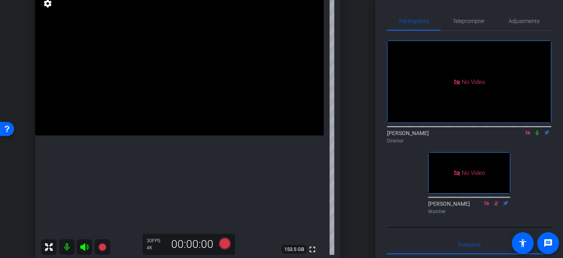
click at [169, 118] on video at bounding box center [179, 63] width 288 height 144
click at [225, 248] on icon at bounding box center [225, 244] width 12 height 12
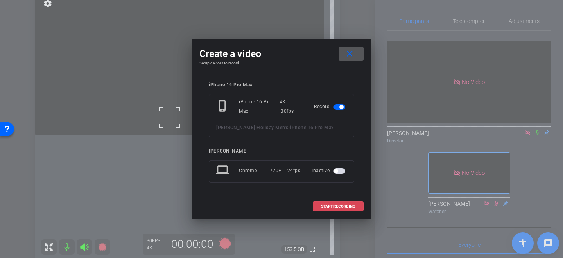
click at [339, 207] on span "START RECORDING" at bounding box center [338, 207] width 34 height 4
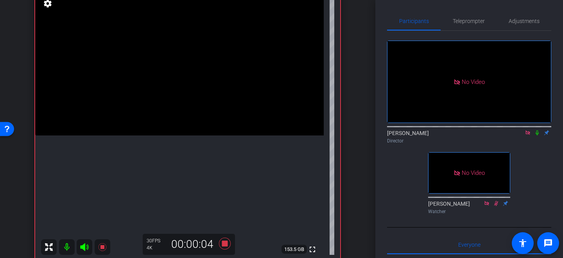
click at [172, 132] on video at bounding box center [179, 63] width 288 height 144
click at [170, 112] on video at bounding box center [179, 63] width 288 height 144
click at [182, 91] on video at bounding box center [179, 63] width 288 height 144
click at [182, 92] on video at bounding box center [179, 63] width 288 height 144
click at [170, 98] on video at bounding box center [179, 63] width 288 height 144
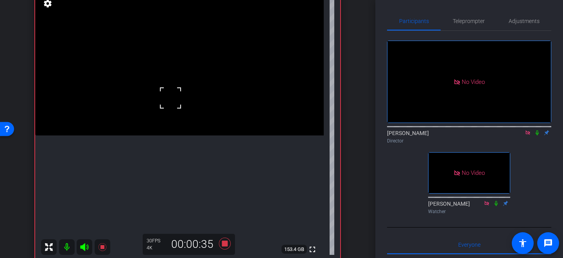
click at [169, 97] on div at bounding box center [171, 98] width 20 height 20
click at [170, 86] on video at bounding box center [179, 63] width 288 height 144
click at [165, 87] on div at bounding box center [170, 86] width 20 height 20
click at [168, 98] on video at bounding box center [179, 63] width 288 height 144
click at [163, 92] on div at bounding box center [168, 99] width 20 height 20
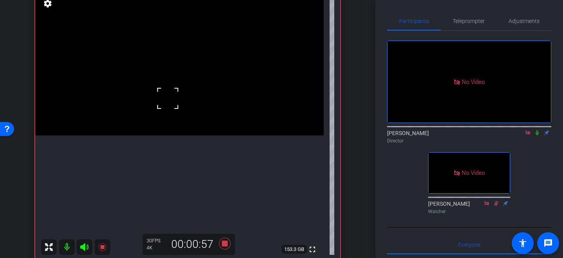
click at [168, 97] on div at bounding box center [168, 99] width 20 height 20
click at [168, 93] on video at bounding box center [179, 63] width 288 height 144
click at [169, 96] on div at bounding box center [169, 93] width 20 height 20
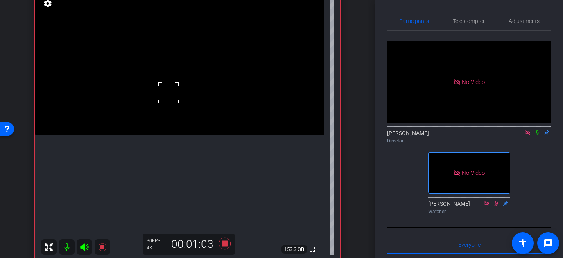
click at [169, 96] on div at bounding box center [169, 93] width 20 height 20
click at [164, 98] on video at bounding box center [179, 63] width 288 height 144
click at [169, 97] on div at bounding box center [164, 99] width 20 height 20
click at [170, 92] on div at bounding box center [164, 99] width 20 height 20
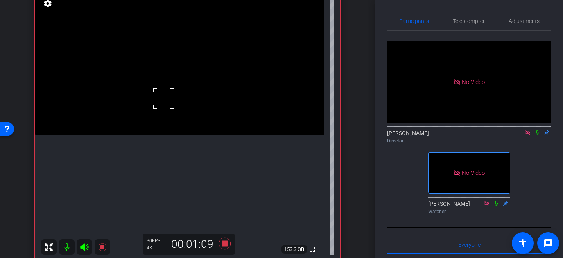
click at [152, 136] on video at bounding box center [179, 63] width 288 height 144
click at [194, 136] on video at bounding box center [179, 63] width 288 height 144
click at [186, 116] on video at bounding box center [179, 63] width 288 height 144
click at [167, 106] on video at bounding box center [179, 63] width 288 height 144
click at [176, 111] on div at bounding box center [167, 107] width 20 height 20
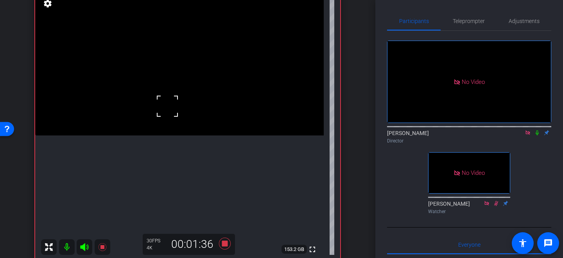
click at [157, 97] on span at bounding box center [157, 97] width 0 height 0
click at [174, 109] on div at bounding box center [167, 107] width 20 height 20
click at [172, 114] on video at bounding box center [179, 63] width 288 height 144
click at [174, 115] on div at bounding box center [172, 115] width 20 height 20
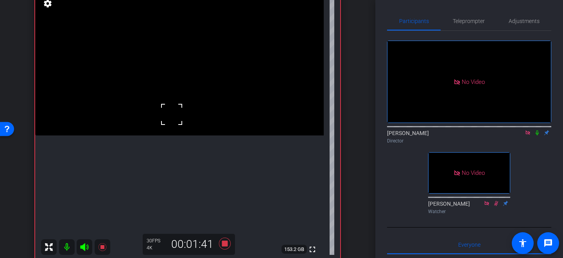
click at [173, 114] on div at bounding box center [172, 115] width 20 height 20
click at [177, 120] on div at bounding box center [172, 115] width 20 height 20
click at [177, 120] on video at bounding box center [179, 63] width 288 height 144
click at [177, 120] on div at bounding box center [177, 120] width 20 height 20
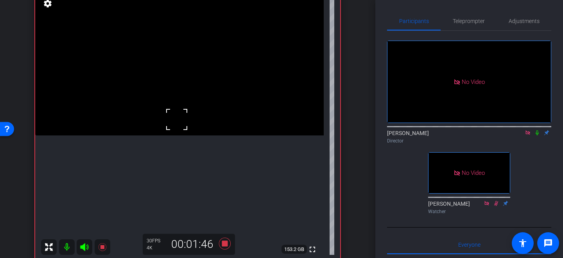
click at [177, 120] on div at bounding box center [177, 120] width 20 height 20
click at [173, 129] on video at bounding box center [179, 63] width 288 height 144
click at [173, 129] on div at bounding box center [173, 129] width 20 height 20
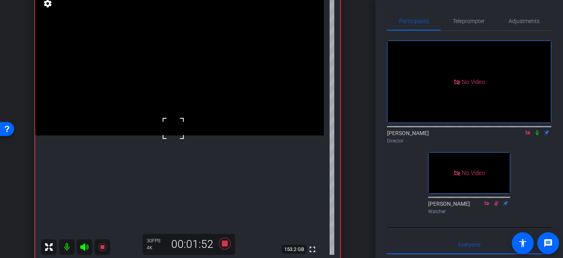
click at [179, 135] on div at bounding box center [173, 129] width 20 height 20
click at [173, 124] on div at bounding box center [173, 129] width 20 height 20
click at [172, 120] on video at bounding box center [179, 63] width 288 height 144
click at [211, 114] on video at bounding box center [179, 63] width 288 height 144
click at [225, 245] on icon at bounding box center [225, 244] width 12 height 12
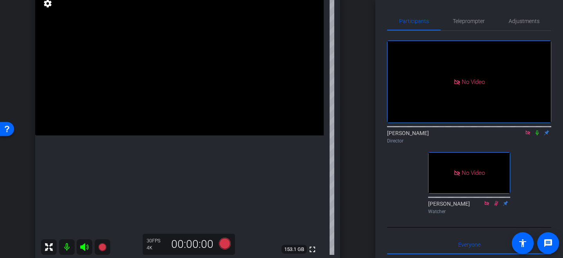
click at [186, 126] on video at bounding box center [179, 63] width 288 height 144
click at [186, 126] on div at bounding box center [187, 126] width 20 height 20
click at [224, 242] on icon at bounding box center [225, 244] width 12 height 12
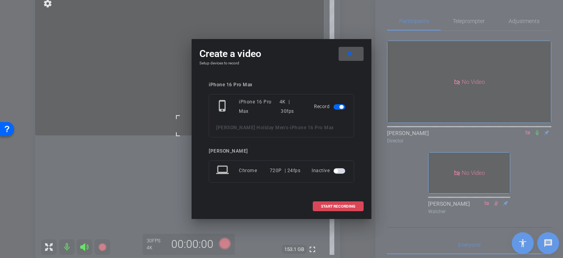
click at [329, 209] on span at bounding box center [338, 206] width 50 height 19
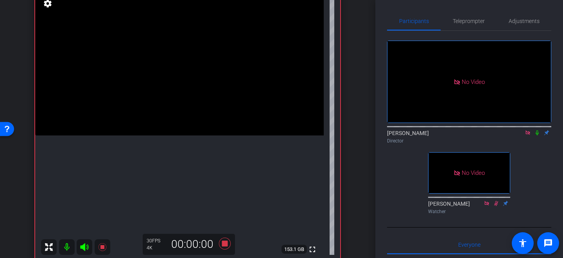
click at [185, 128] on video at bounding box center [179, 63] width 288 height 144
click at [167, 116] on video at bounding box center [179, 63] width 288 height 144
click at [216, 136] on video at bounding box center [179, 63] width 288 height 144
click at [198, 103] on video at bounding box center [179, 63] width 288 height 144
click at [225, 243] on icon at bounding box center [225, 244] width 12 height 12
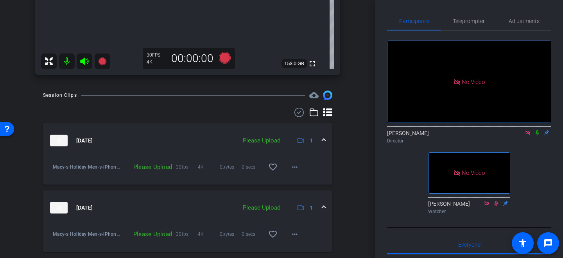
scroll to position [291, 0]
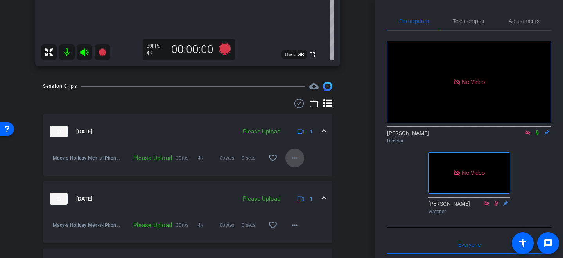
click at [293, 159] on mat-icon "more_horiz" at bounding box center [294, 158] width 9 height 9
click at [295, 172] on span "Upload" at bounding box center [306, 174] width 31 height 9
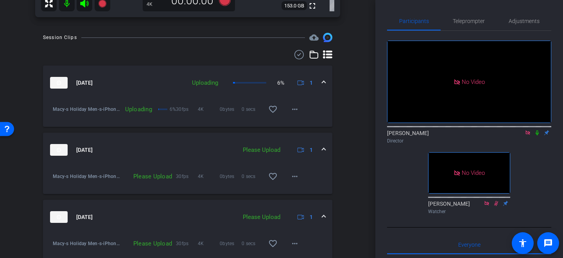
scroll to position [340, 0]
click at [293, 175] on mat-icon "more_horiz" at bounding box center [294, 176] width 9 height 9
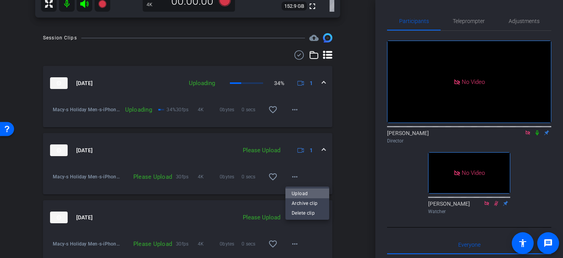
click at [298, 193] on span "Upload" at bounding box center [306, 193] width 31 height 9
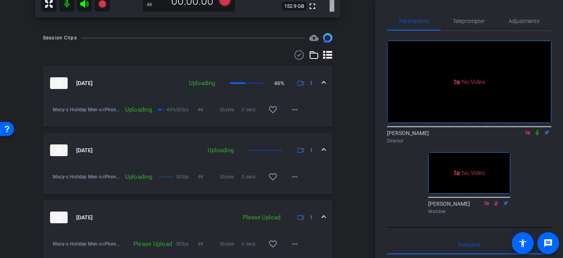
scroll to position [405, 0]
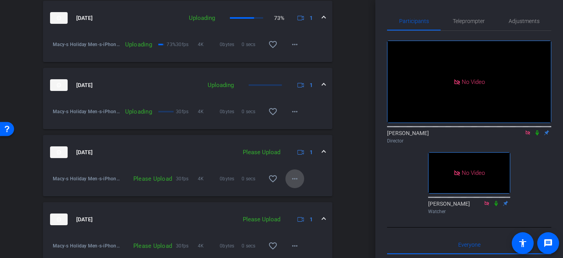
click at [297, 181] on mat-icon "more_horiz" at bounding box center [294, 178] width 9 height 9
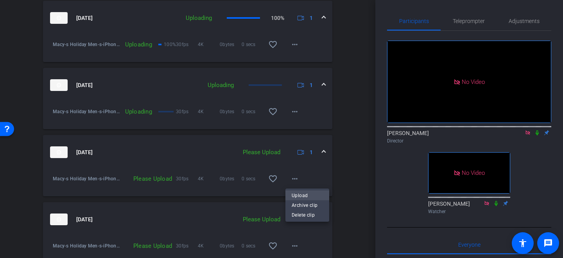
click at [293, 194] on span "Upload" at bounding box center [306, 195] width 31 height 9
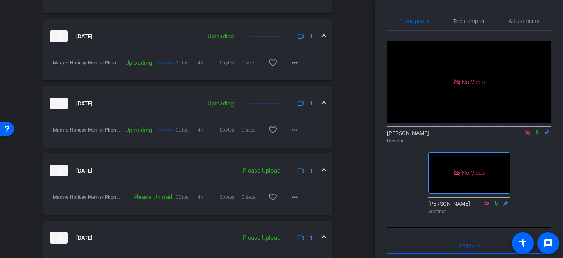
scroll to position [474, 0]
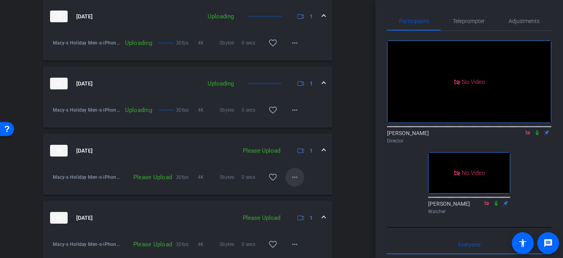
click at [297, 177] on mat-icon "more_horiz" at bounding box center [294, 177] width 9 height 9
click at [294, 191] on span "Upload" at bounding box center [306, 193] width 31 height 9
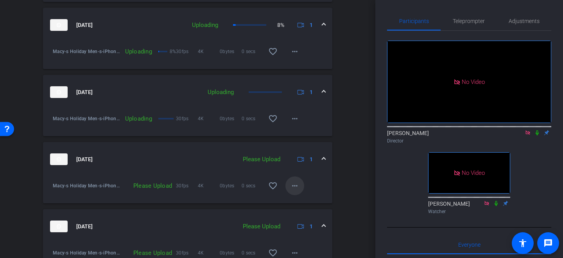
click at [297, 188] on mat-icon "more_horiz" at bounding box center [294, 185] width 9 height 9
click at [296, 202] on span "Upload" at bounding box center [306, 202] width 31 height 9
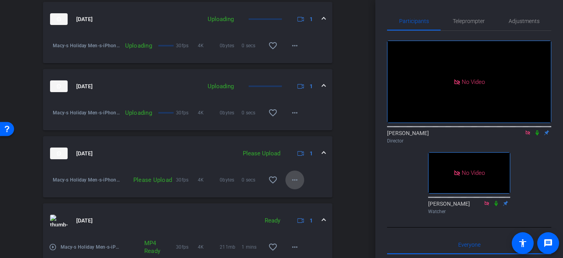
click at [295, 179] on mat-icon "more_horiz" at bounding box center [294, 179] width 9 height 9
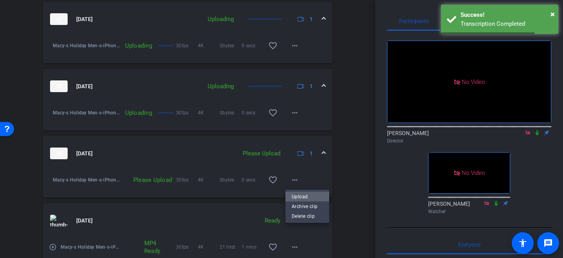
click at [295, 197] on span "Upload" at bounding box center [306, 196] width 31 height 9
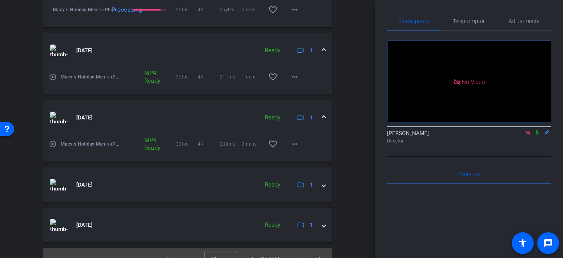
scroll to position [787, 0]
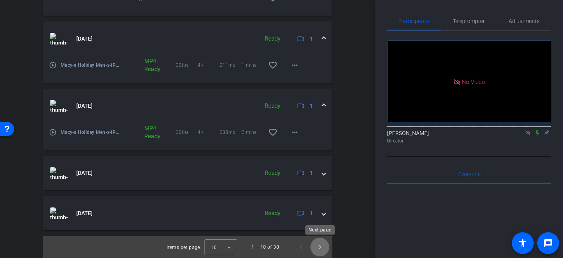
click at [320, 248] on span "Next page" at bounding box center [319, 247] width 19 height 19
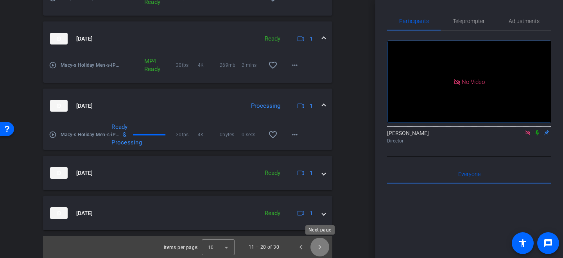
click at [320, 250] on span "Next page" at bounding box center [319, 247] width 19 height 19
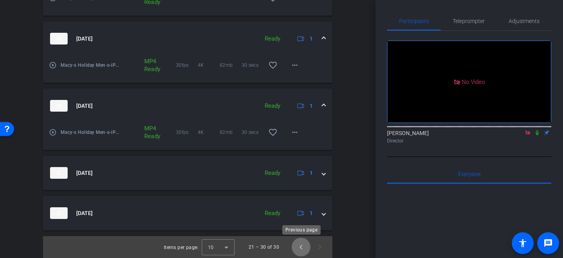
click at [300, 247] on span "Previous page" at bounding box center [300, 247] width 19 height 19
click at [301, 248] on span "Previous page" at bounding box center [300, 247] width 19 height 19
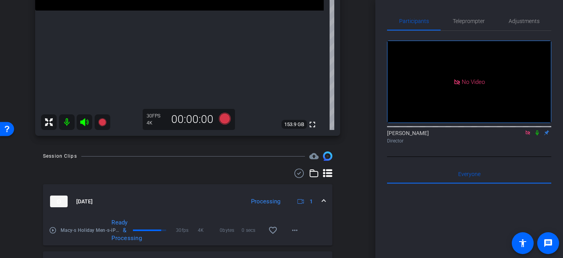
scroll to position [221, 0]
click at [537, 136] on icon at bounding box center [536, 132] width 3 height 5
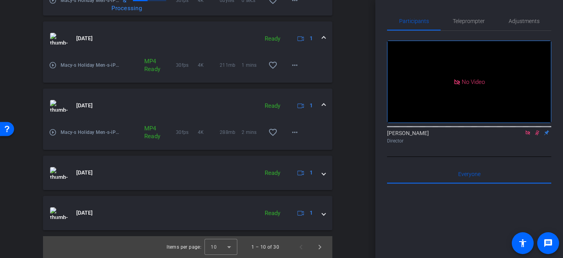
scroll to position [0, 0]
